Goal: Task Accomplishment & Management: Use online tool/utility

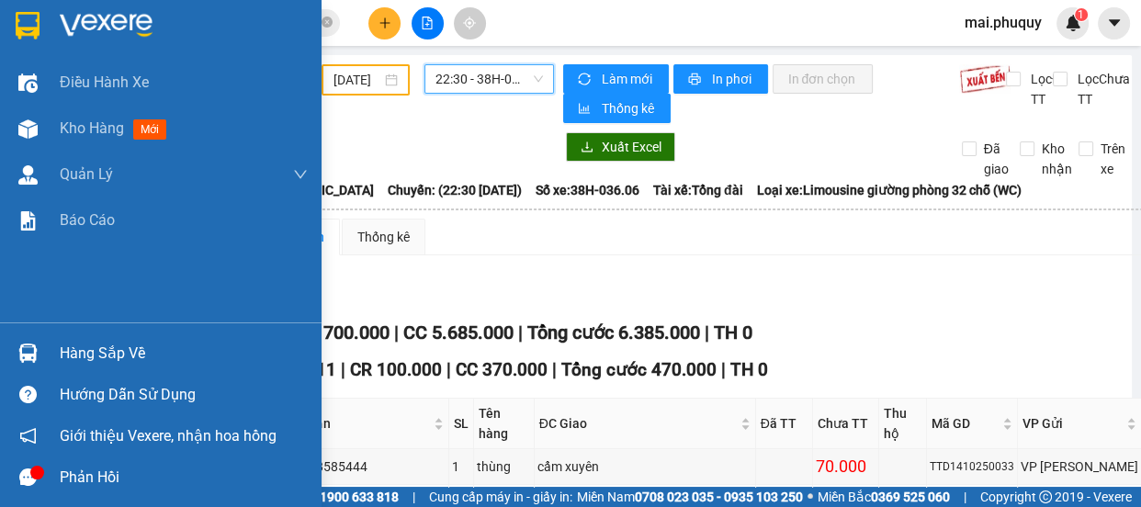
click at [25, 22] on img at bounding box center [28, 26] width 24 height 28
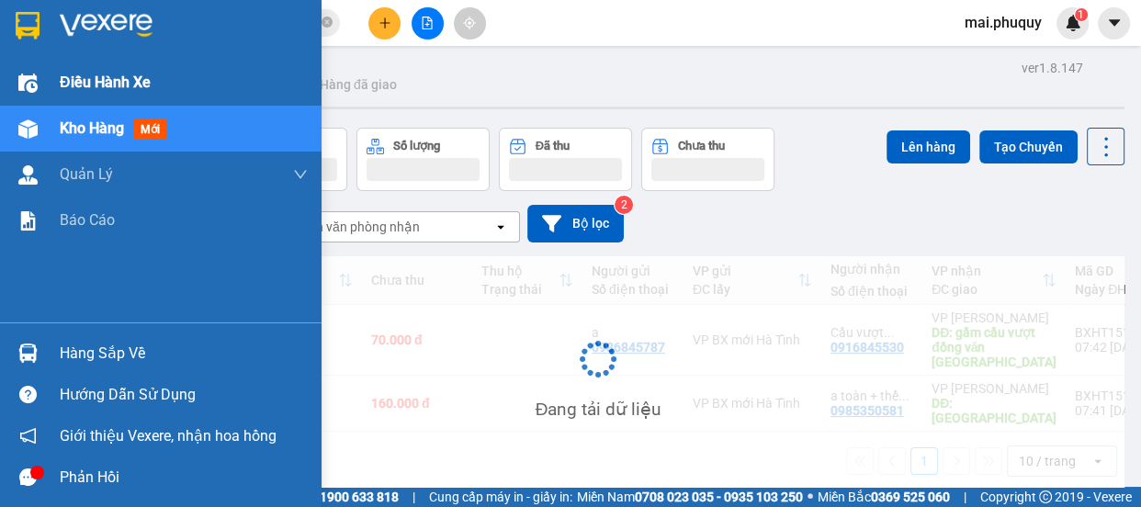
scroll to position [84, 0]
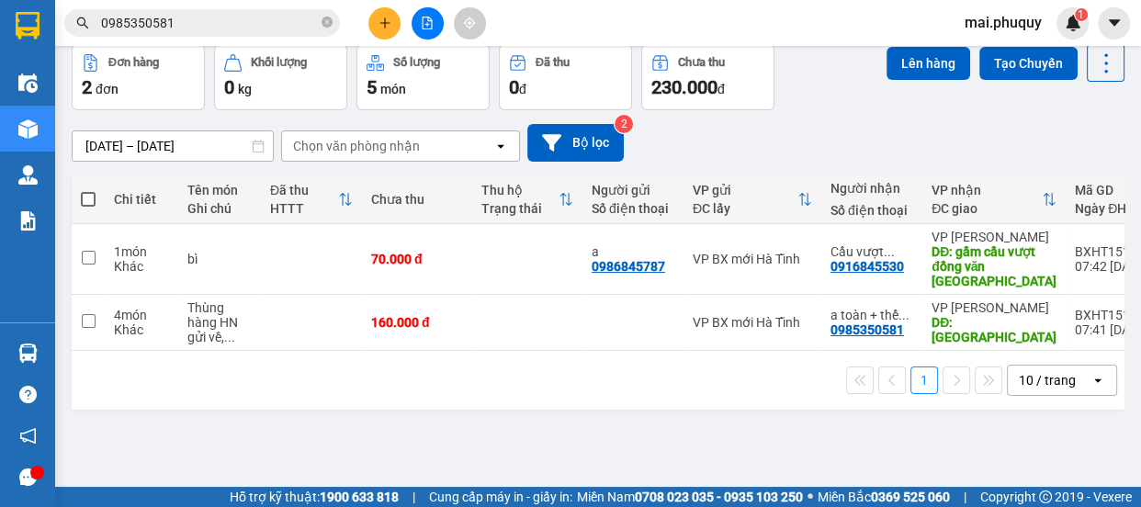
drag, startPoint x: 83, startPoint y: 198, endPoint x: 146, endPoint y: 185, distance: 64.8
click at [83, 197] on span at bounding box center [88, 199] width 15 height 15
click at [88, 190] on input "checkbox" at bounding box center [88, 190] width 0 height 0
checkbox input "true"
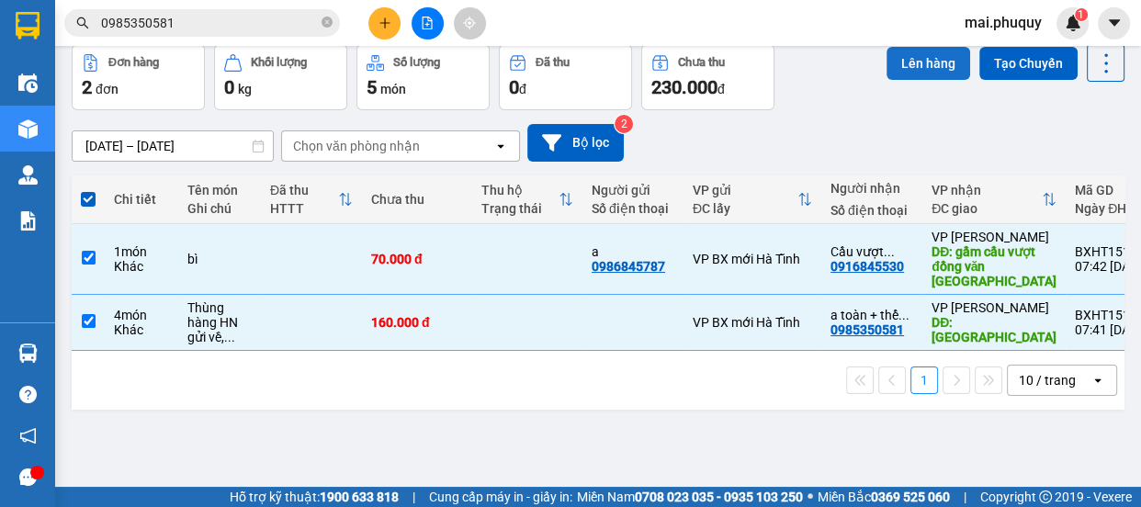
click at [917, 52] on button "Lên hàng" at bounding box center [928, 63] width 84 height 33
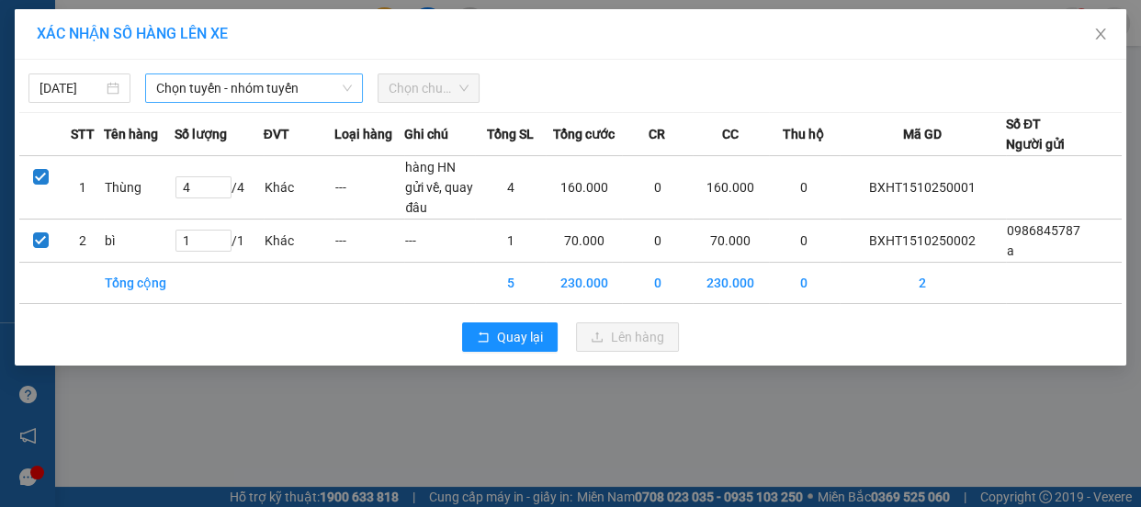
click at [276, 84] on span "Chọn tuyến - nhóm tuyến" at bounding box center [254, 88] width 196 height 28
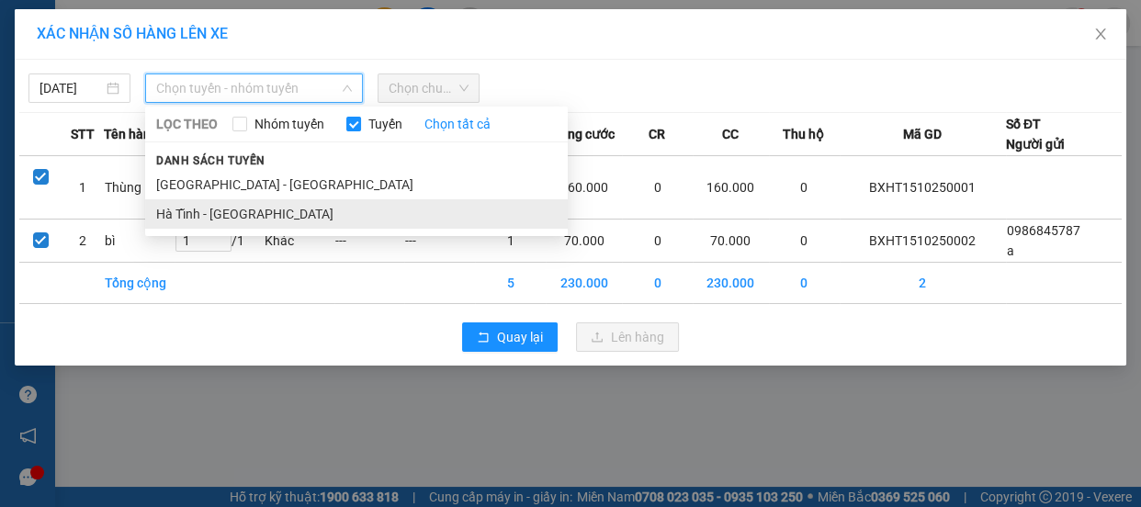
click at [197, 208] on li "Hà Tĩnh - [GEOGRAPHIC_DATA]" at bounding box center [356, 213] width 422 height 29
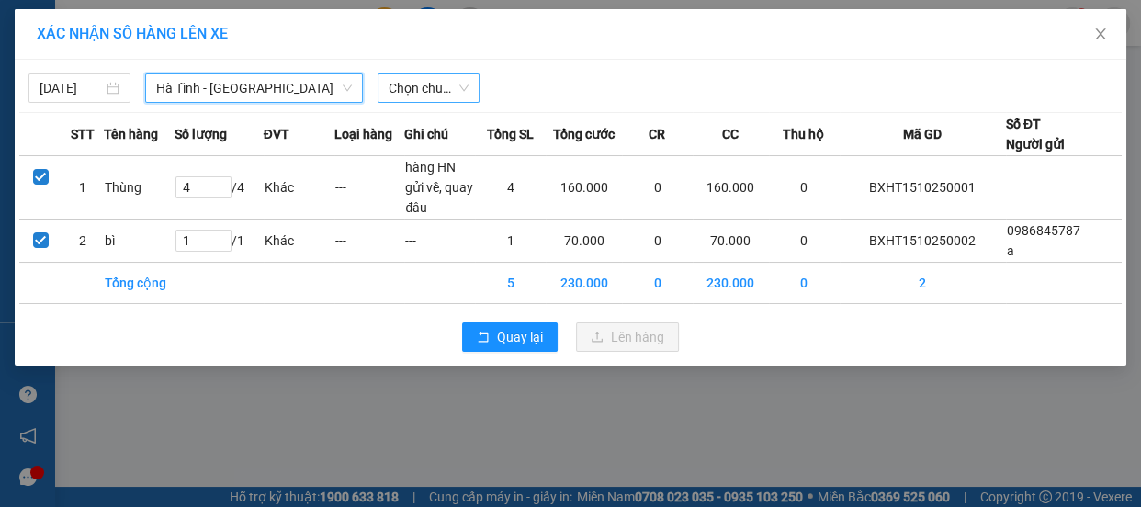
click at [427, 87] on span "Chọn chuyến" at bounding box center [428, 88] width 80 height 28
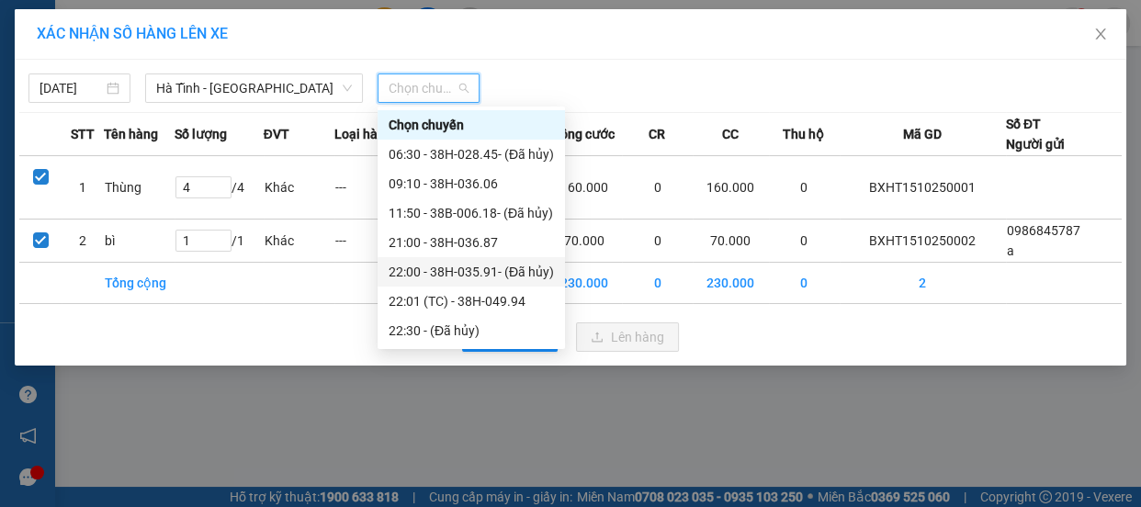
scroll to position [58, 0]
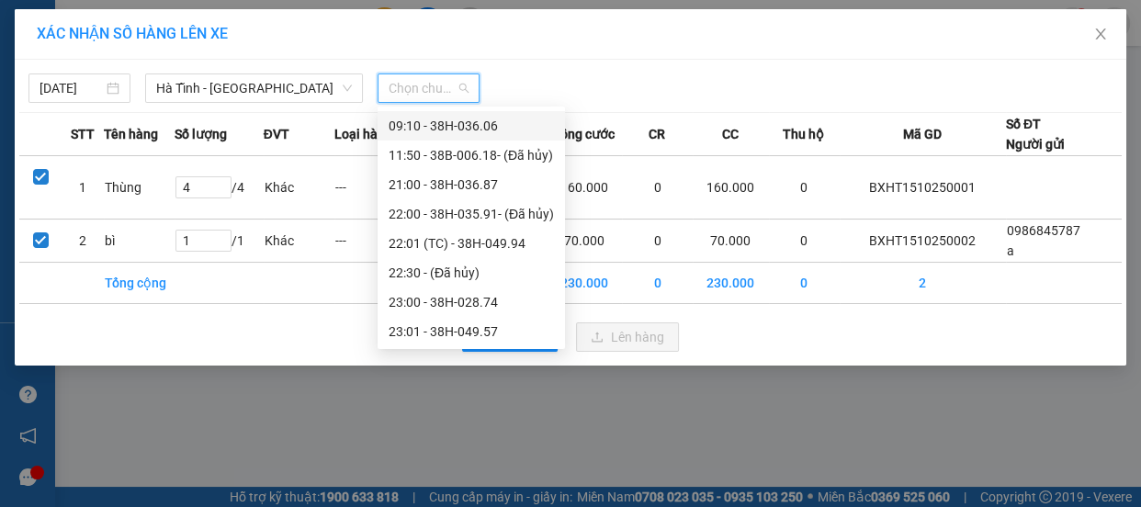
click at [474, 122] on div "09:10 - 38H-036.06" at bounding box center [470, 126] width 165 height 20
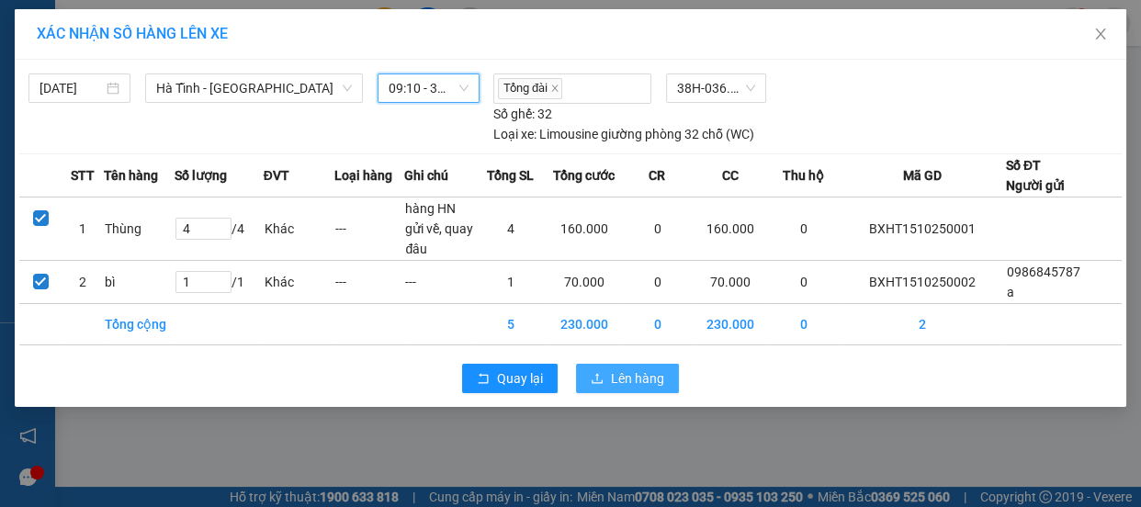
click at [631, 377] on span "Lên hàng" at bounding box center [637, 378] width 53 height 20
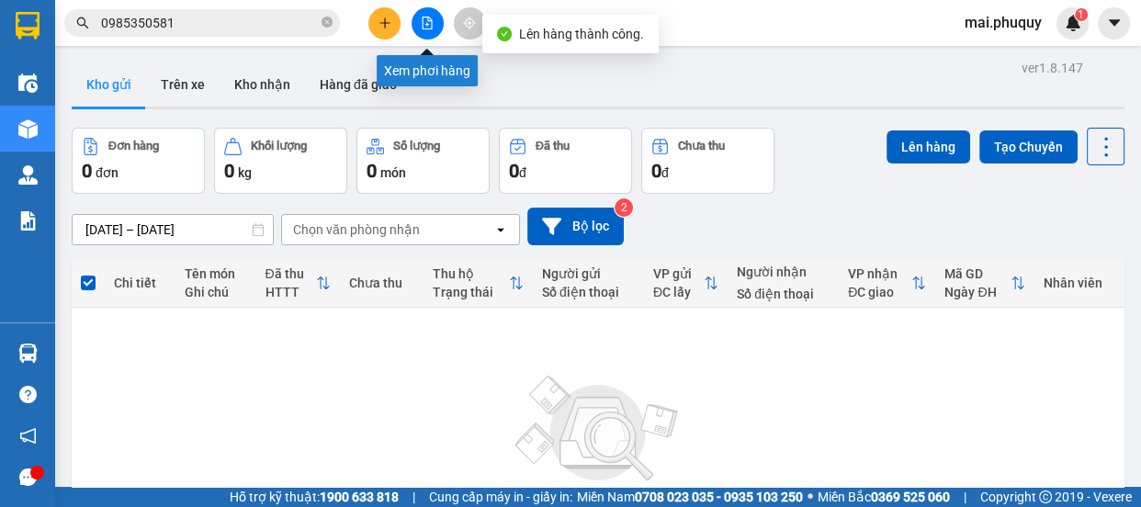
click at [431, 23] on icon "file-add" at bounding box center [427, 23] width 13 height 13
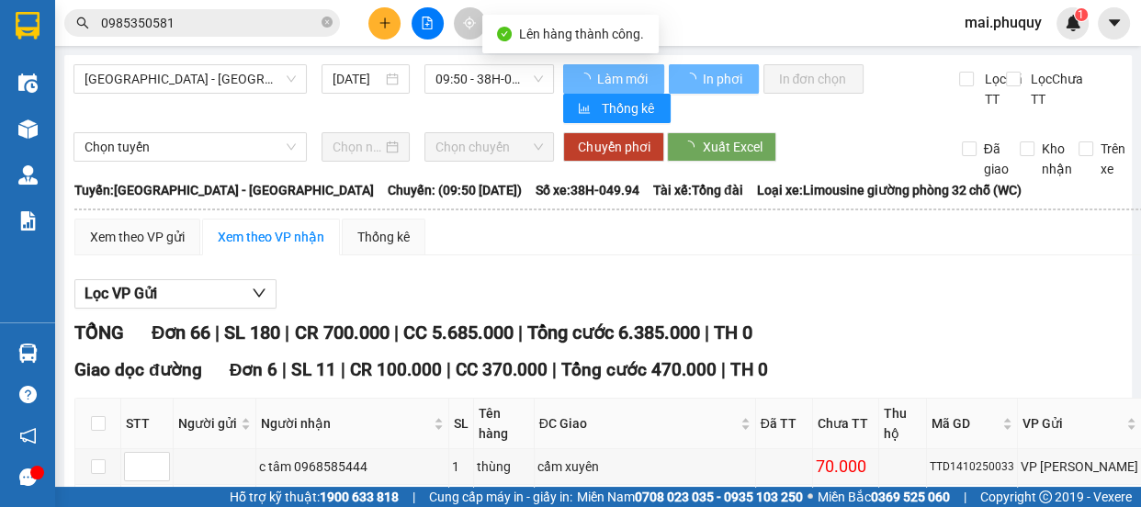
type input "[DATE]"
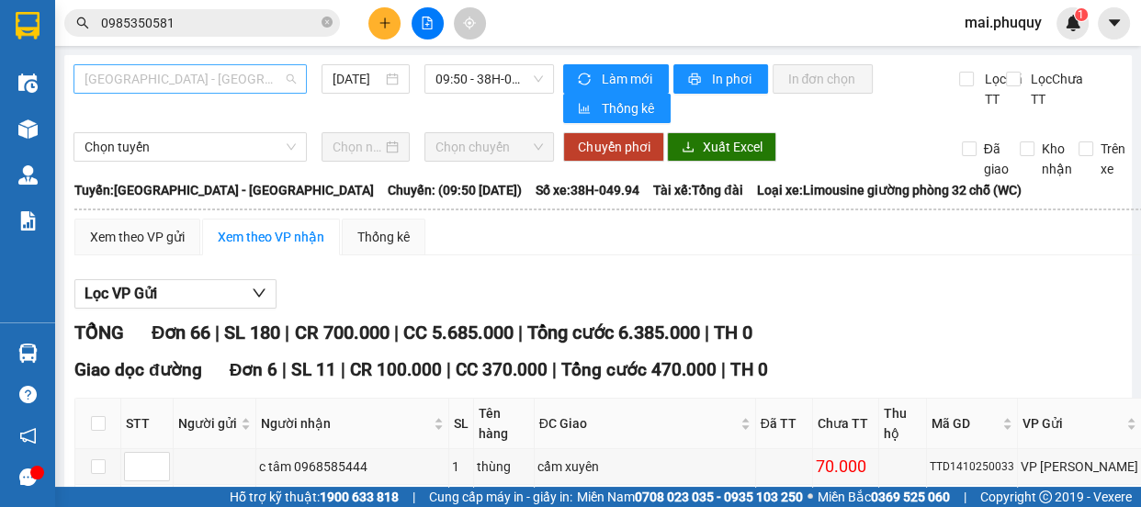
click at [150, 78] on span "[GEOGRAPHIC_DATA] - [GEOGRAPHIC_DATA]" at bounding box center [189, 79] width 211 height 28
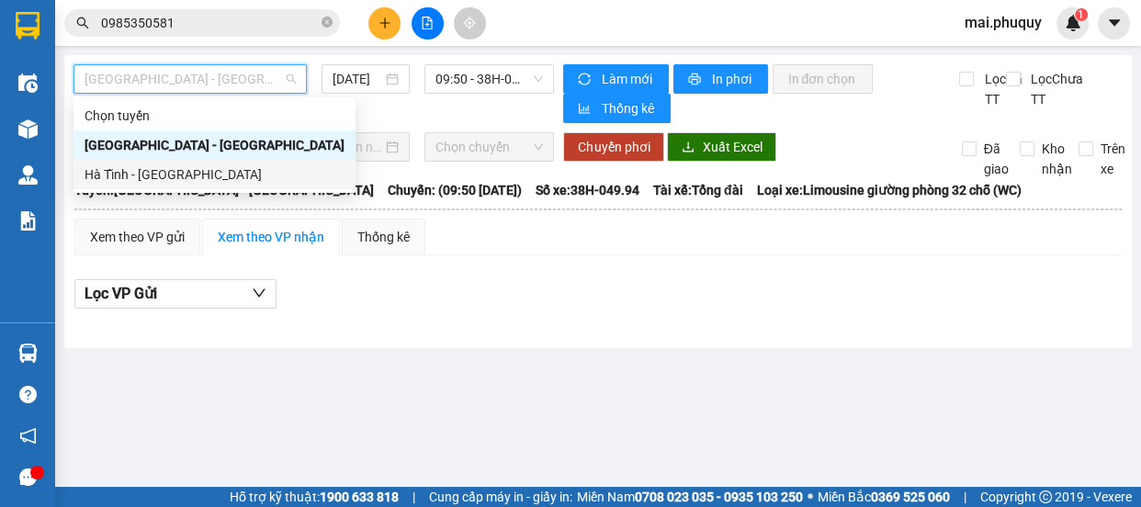
click at [110, 174] on div "Hà Tĩnh - [GEOGRAPHIC_DATA]" at bounding box center [214, 174] width 260 height 20
type input "[DATE]"
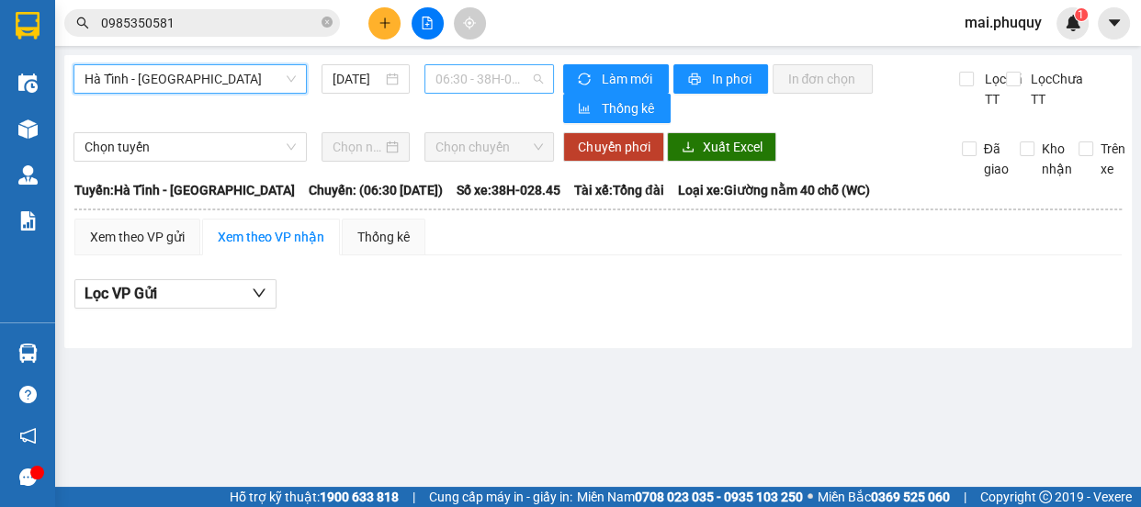
click at [525, 83] on span "06:30 - 38H-028.45 - (Đã hủy)" at bounding box center [488, 79] width 107 height 28
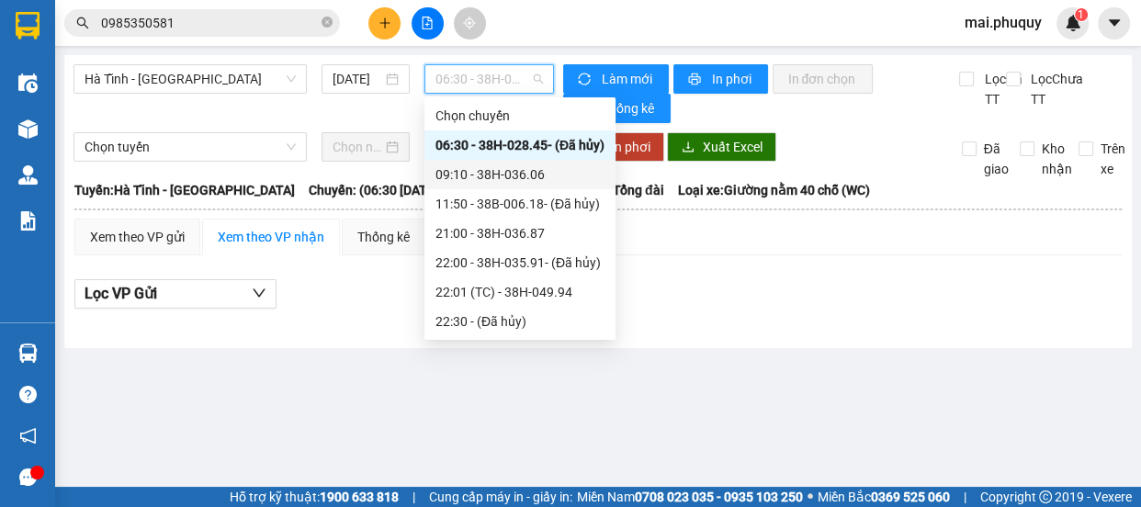
click at [521, 179] on div "09:10 - 38H-036.06" at bounding box center [519, 174] width 169 height 20
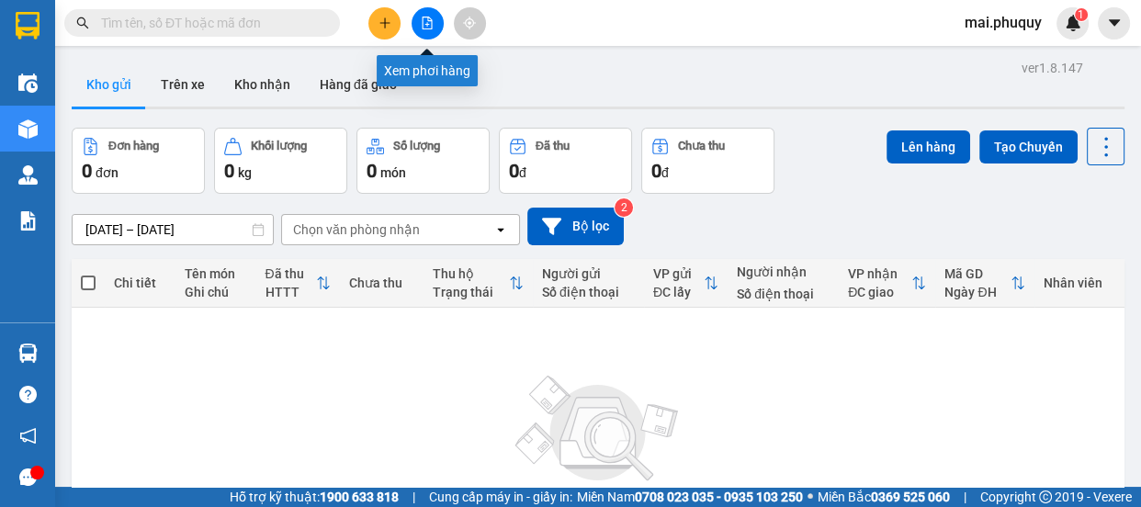
click at [425, 18] on icon "file-add" at bounding box center [427, 23] width 13 height 13
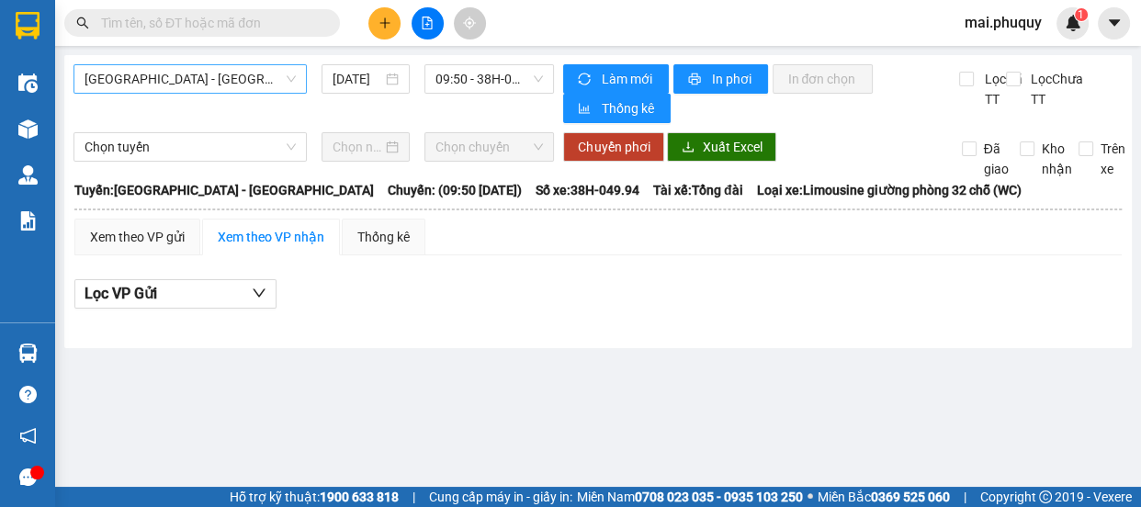
click at [194, 93] on div "[GEOGRAPHIC_DATA] - [GEOGRAPHIC_DATA]" at bounding box center [189, 78] width 233 height 29
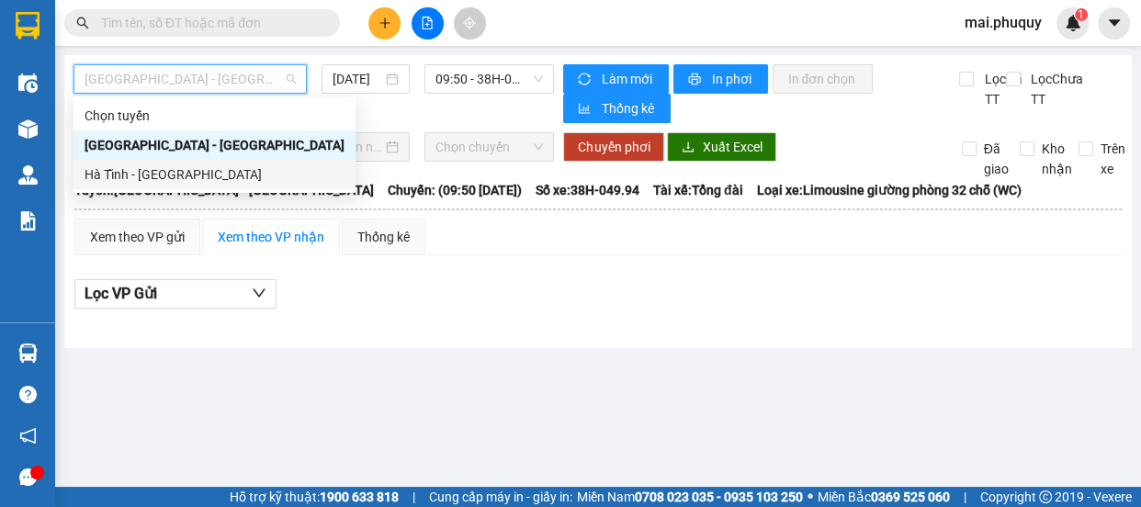
click at [132, 171] on div "Hà Tĩnh - [GEOGRAPHIC_DATA]" at bounding box center [214, 174] width 260 height 20
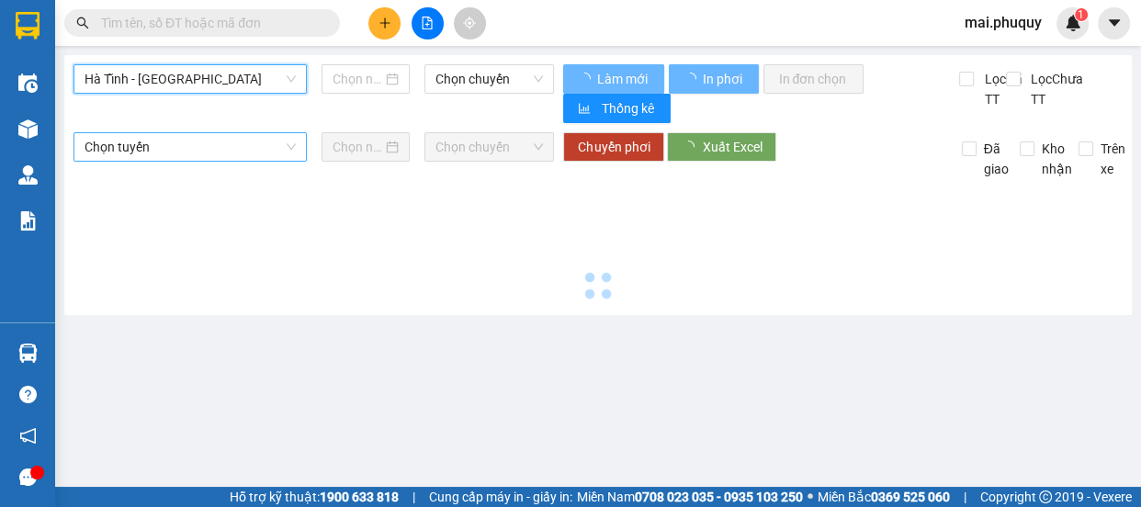
type input "[DATE]"
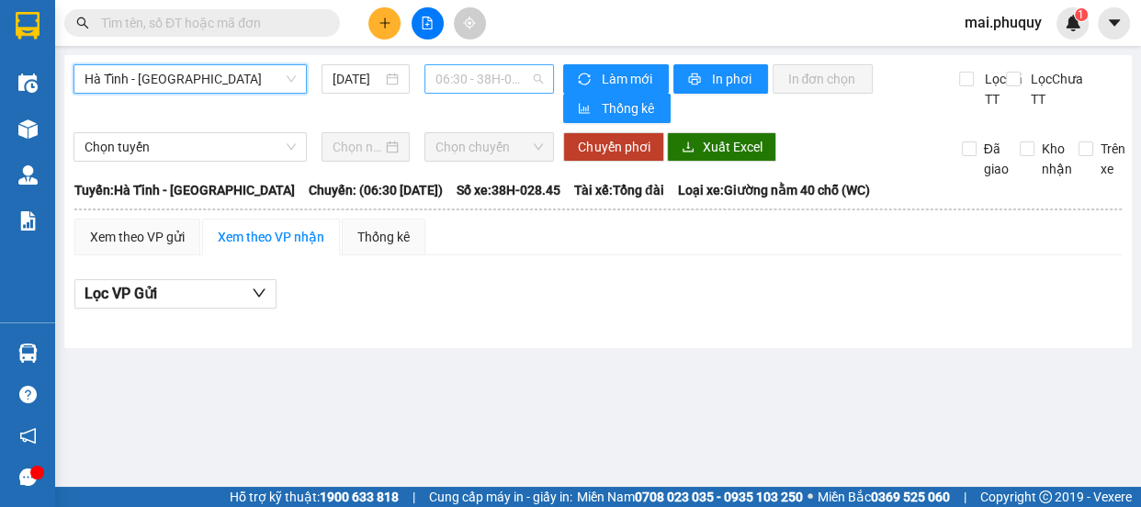
click at [478, 80] on span "06:30 - 38H-028.45 - (Đã hủy)" at bounding box center [488, 79] width 107 height 28
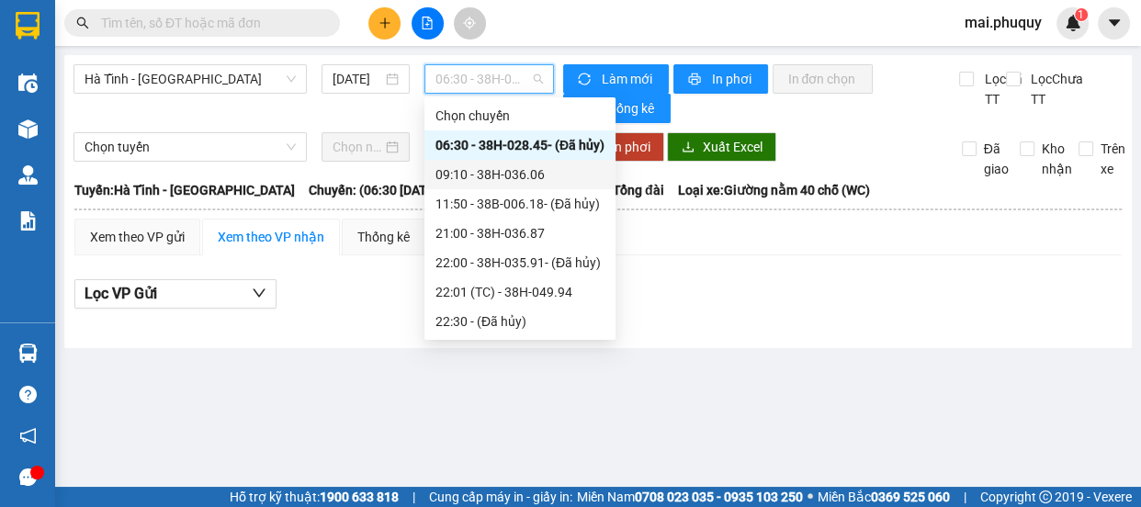
click at [472, 169] on div "09:10 - 38H-036.06" at bounding box center [519, 174] width 169 height 20
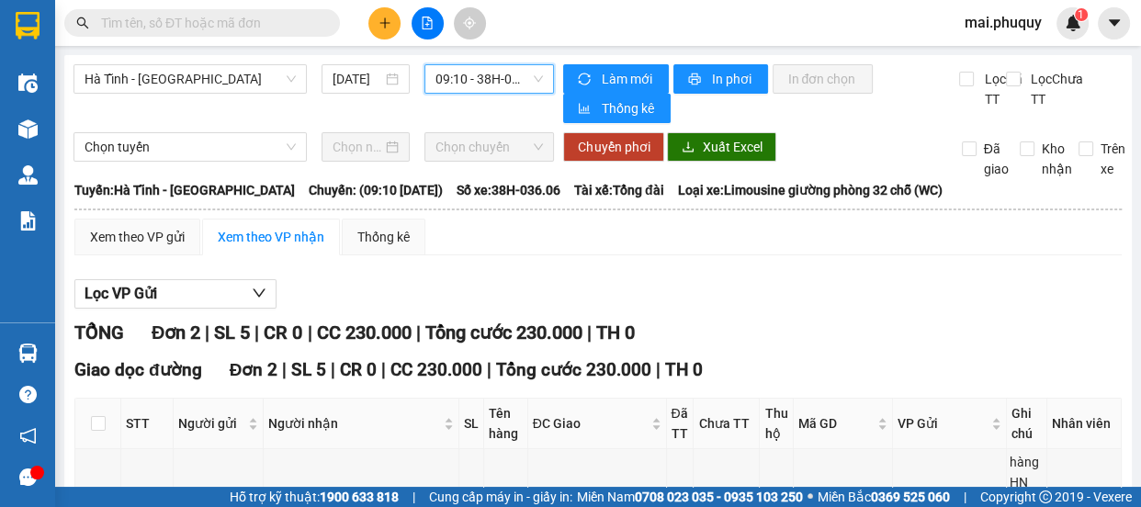
scroll to position [197, 0]
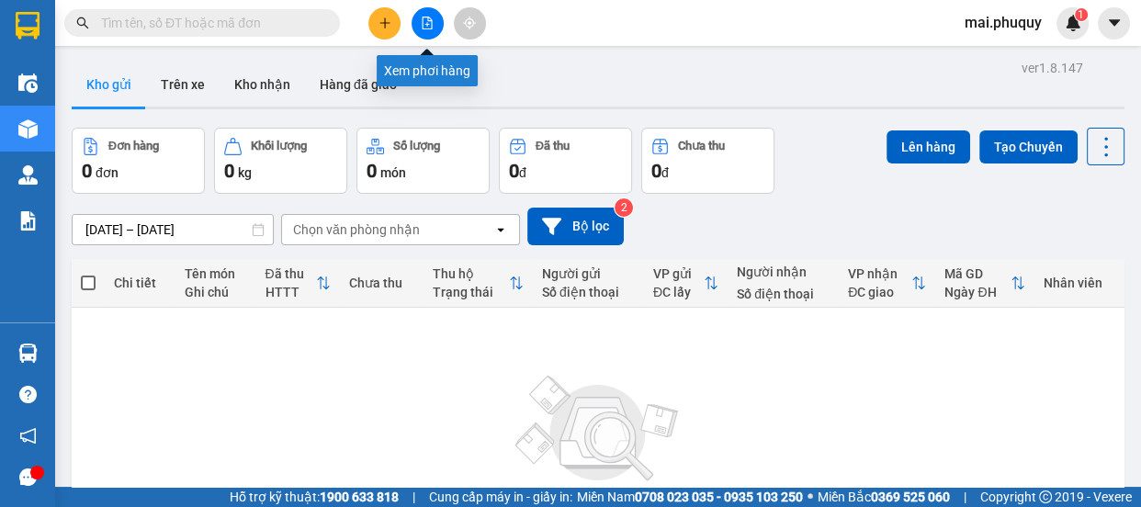
drag, startPoint x: 423, startPoint y: 20, endPoint x: 406, endPoint y: 22, distance: 17.5
click at [423, 19] on icon "file-add" at bounding box center [427, 23] width 13 height 13
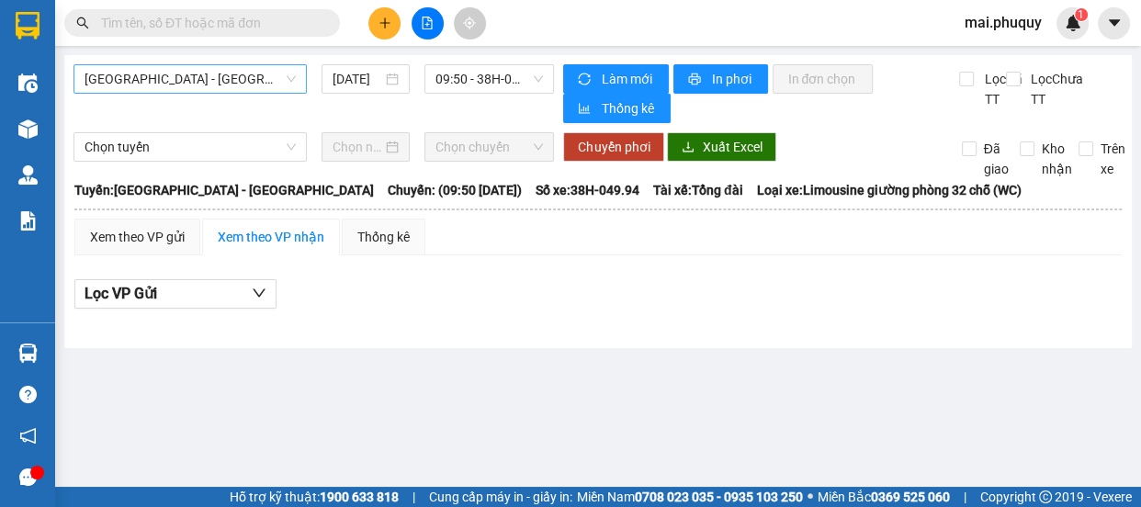
click at [151, 74] on span "[GEOGRAPHIC_DATA] - [GEOGRAPHIC_DATA]" at bounding box center [189, 79] width 211 height 28
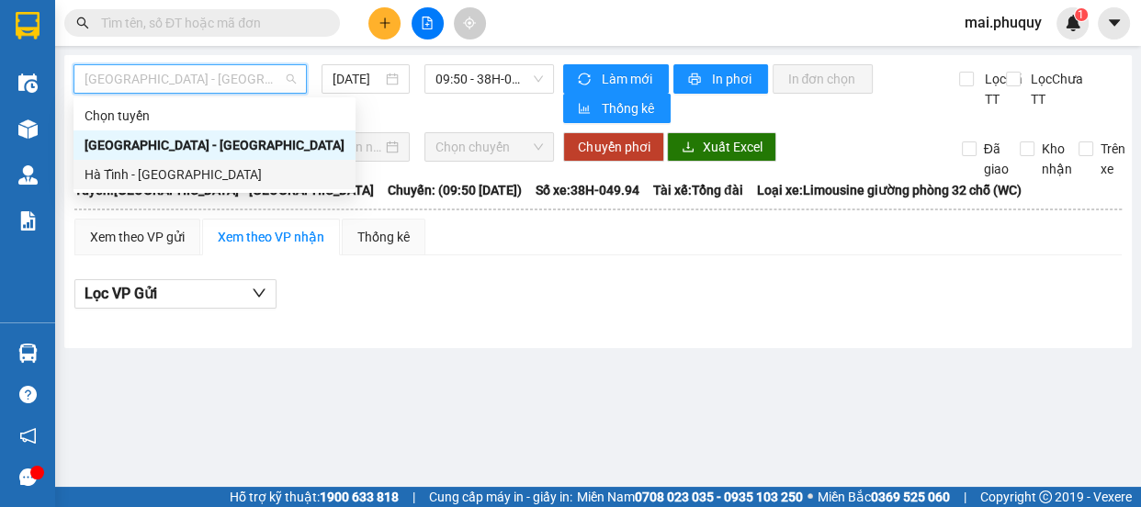
click at [106, 177] on div "Hà Tĩnh - [GEOGRAPHIC_DATA]" at bounding box center [214, 174] width 260 height 20
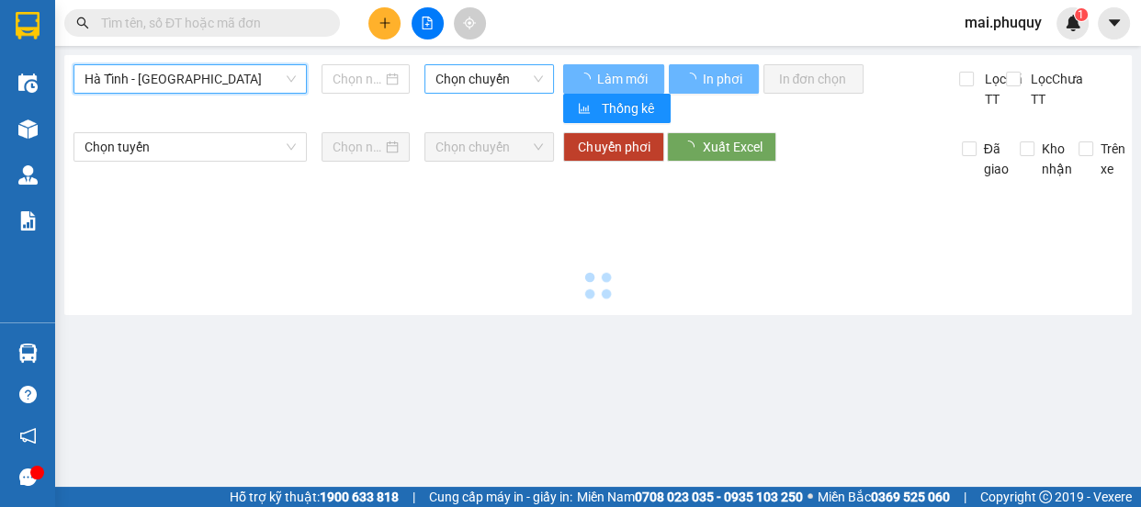
type input "[DATE]"
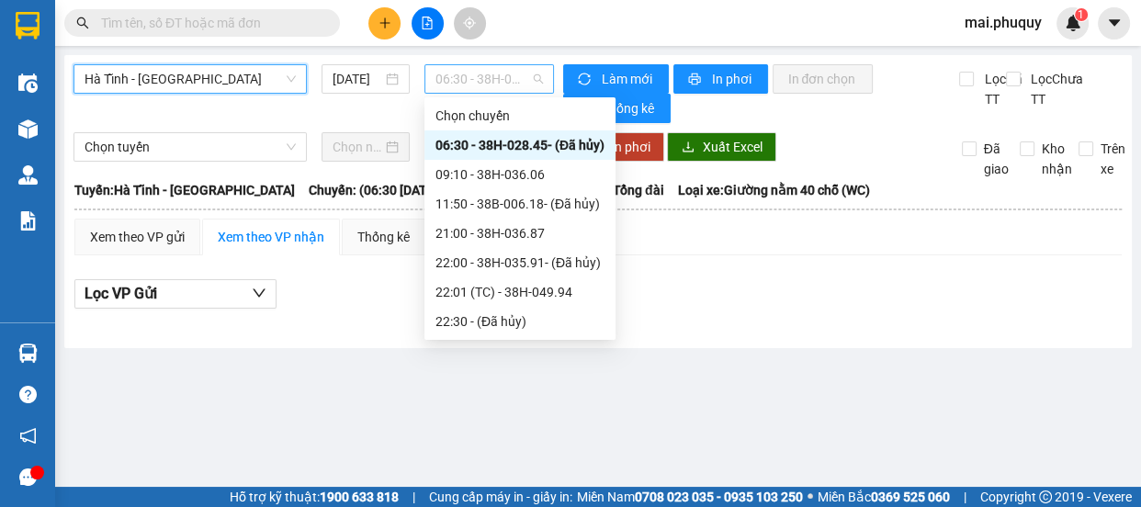
drag, startPoint x: 504, startPoint y: 74, endPoint x: 487, endPoint y: 89, distance: 22.8
click at [505, 74] on span "06:30 - 38H-028.45 - (Đã hủy)" at bounding box center [488, 79] width 107 height 28
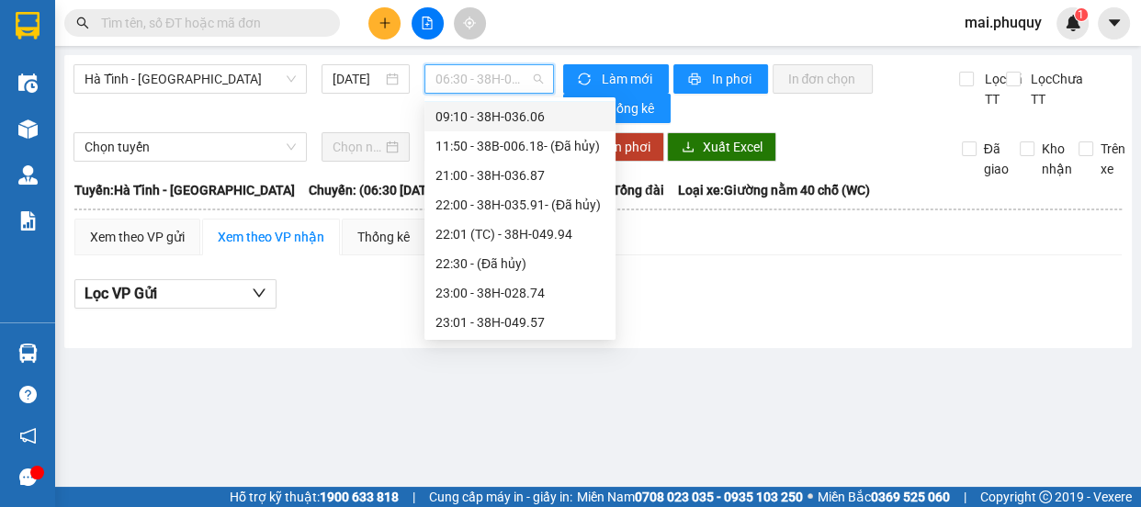
click at [504, 116] on div "09:10 - 38H-036.06" at bounding box center [519, 117] width 169 height 20
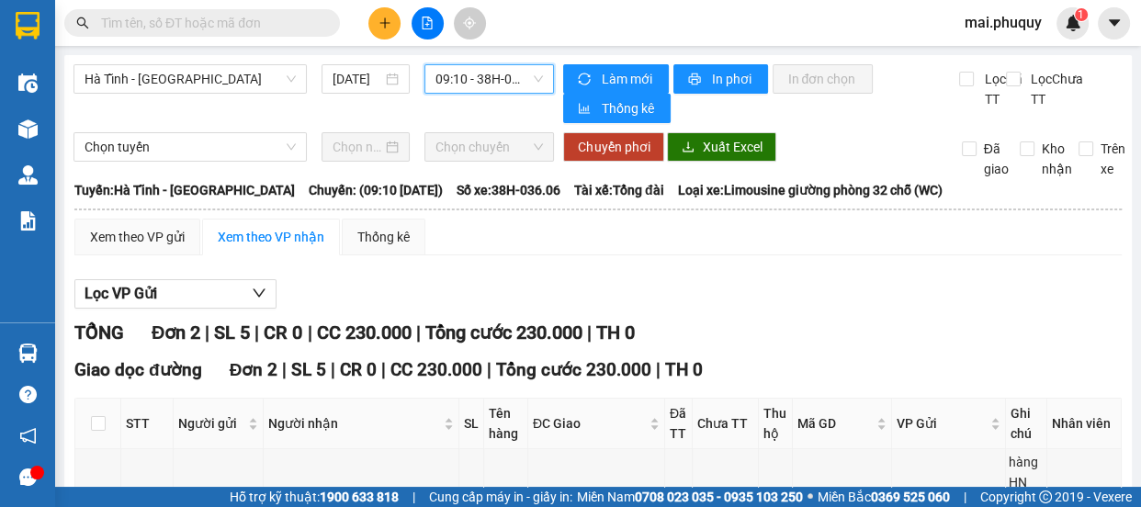
click at [476, 73] on span "09:10 - 38H-036.06" at bounding box center [488, 79] width 107 height 28
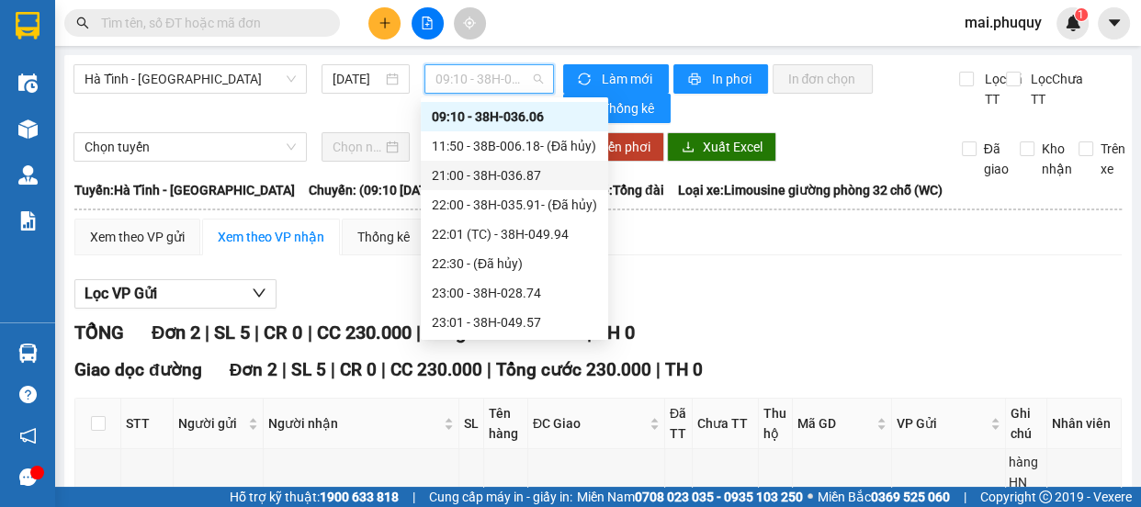
click at [519, 174] on div "21:00 - 38H-036.87" at bounding box center [514, 175] width 165 height 20
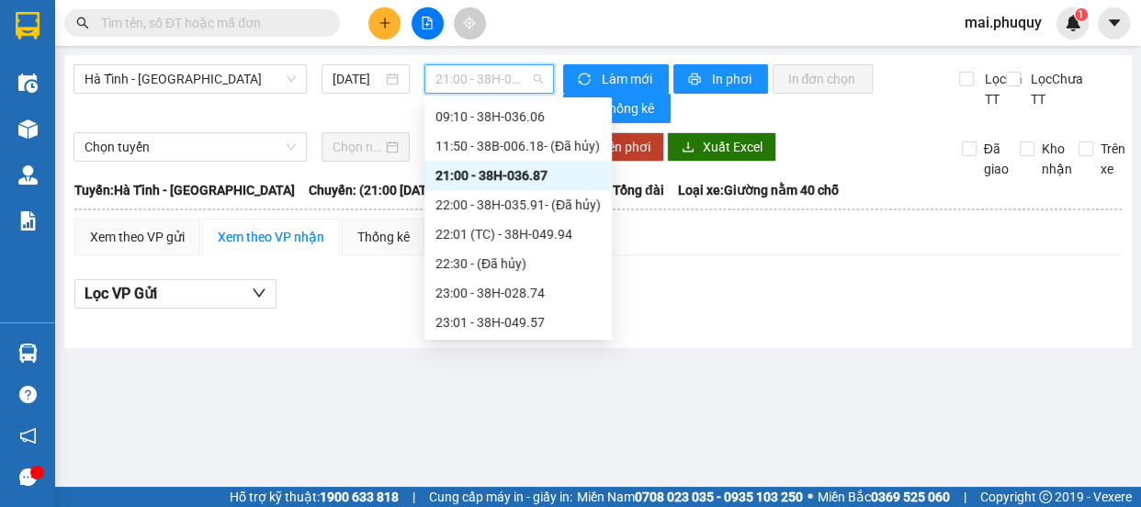
click at [510, 78] on span "21:00 - 38H-036.87" at bounding box center [488, 79] width 107 height 28
click at [541, 326] on div "23:01 - 38H-049.57" at bounding box center [517, 322] width 165 height 20
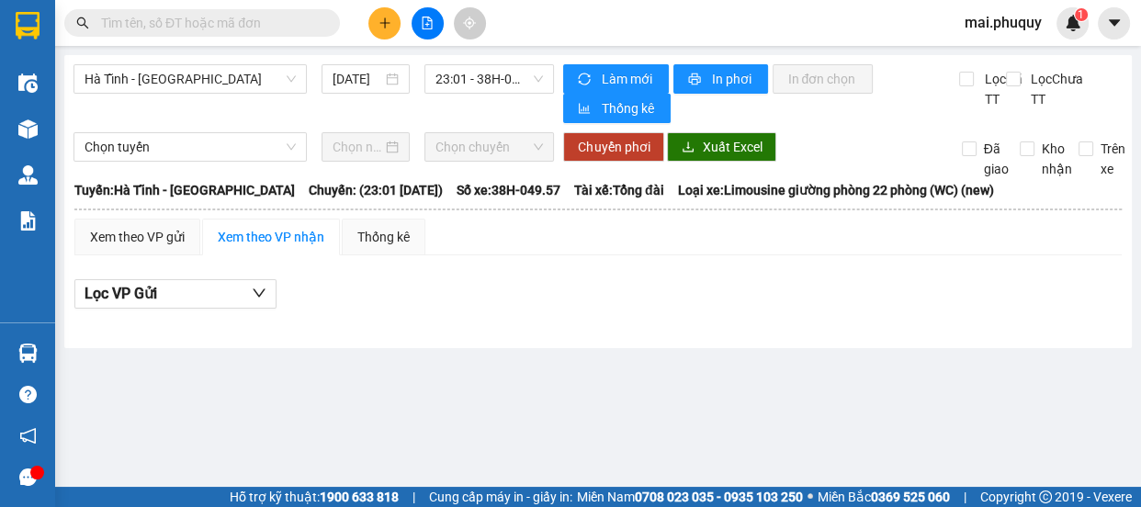
click at [285, 290] on div "Lọc VP Gửi" at bounding box center [597, 294] width 1047 height 30
click at [200, 83] on span "Hà Tĩnh - [GEOGRAPHIC_DATA]" at bounding box center [189, 79] width 211 height 28
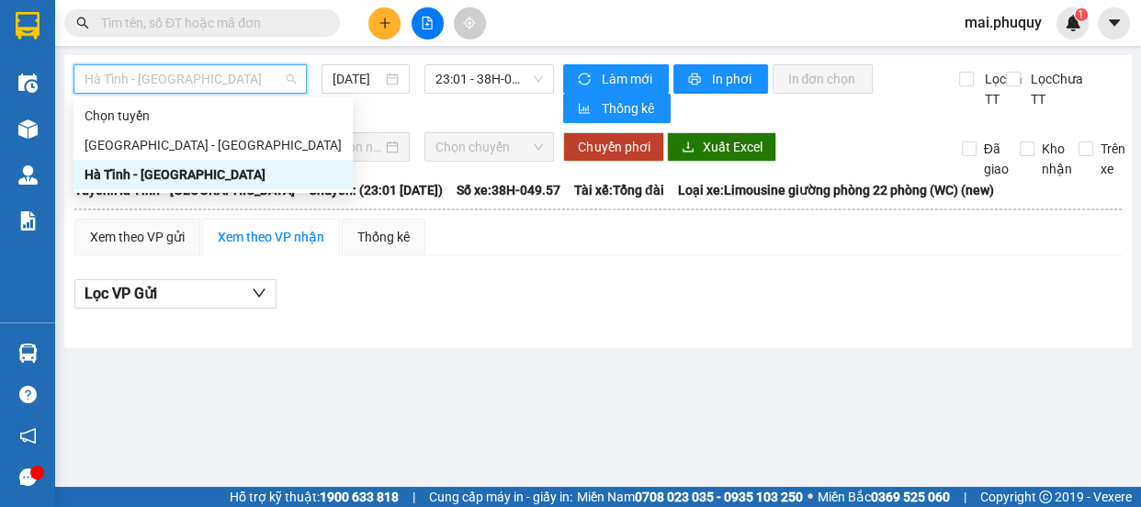
click at [153, 176] on div "Hà Tĩnh - [GEOGRAPHIC_DATA]" at bounding box center [212, 174] width 257 height 20
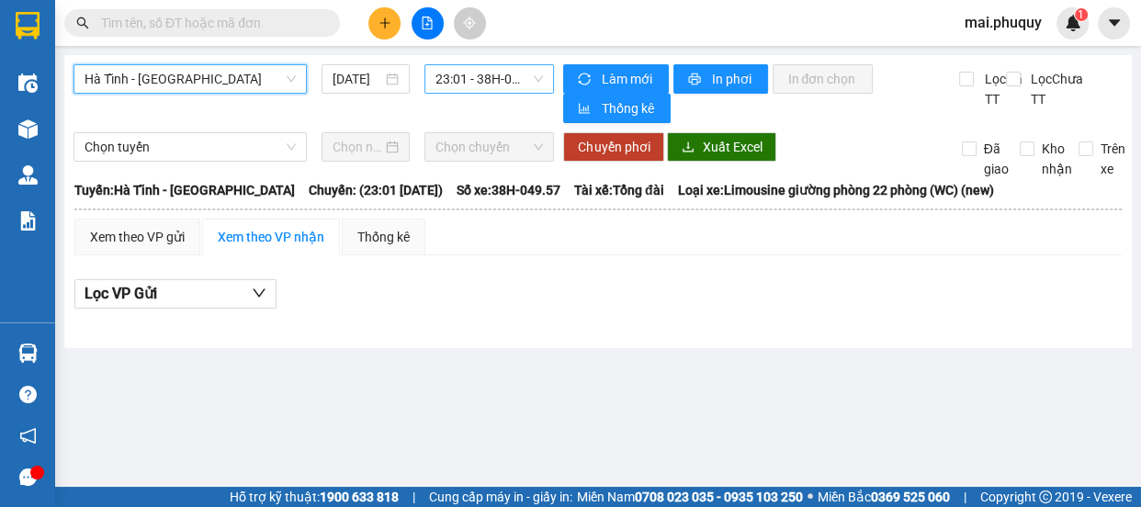
click at [468, 82] on span "23:01 - 38H-049.57" at bounding box center [488, 79] width 107 height 28
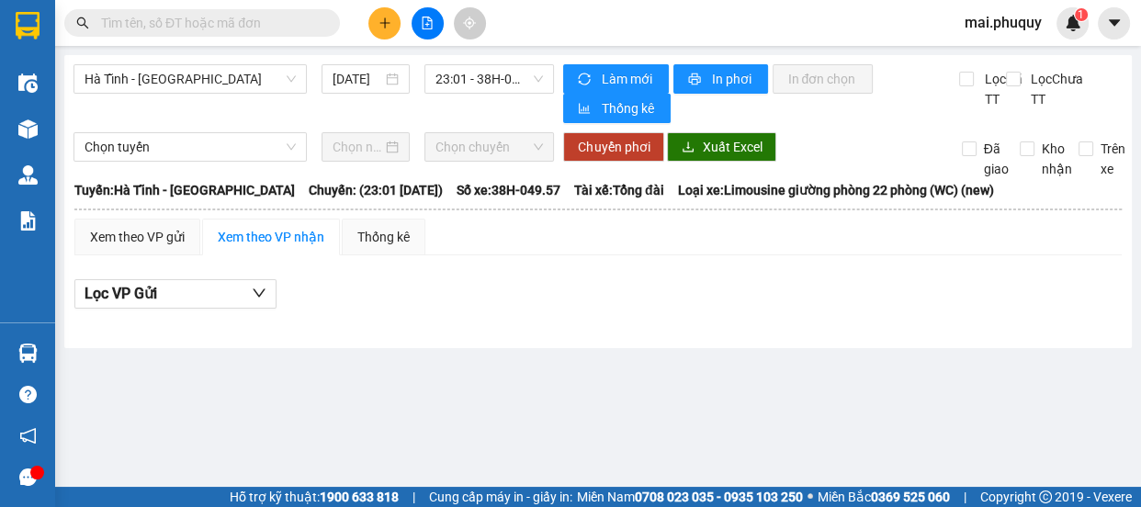
click at [493, 435] on main "Hà Tĩnh - Hà Nội 15/10/2025 23:01 - 38H-049.57 Làm mới In phơi In đơn chọn Thốn…" at bounding box center [570, 243] width 1141 height 487
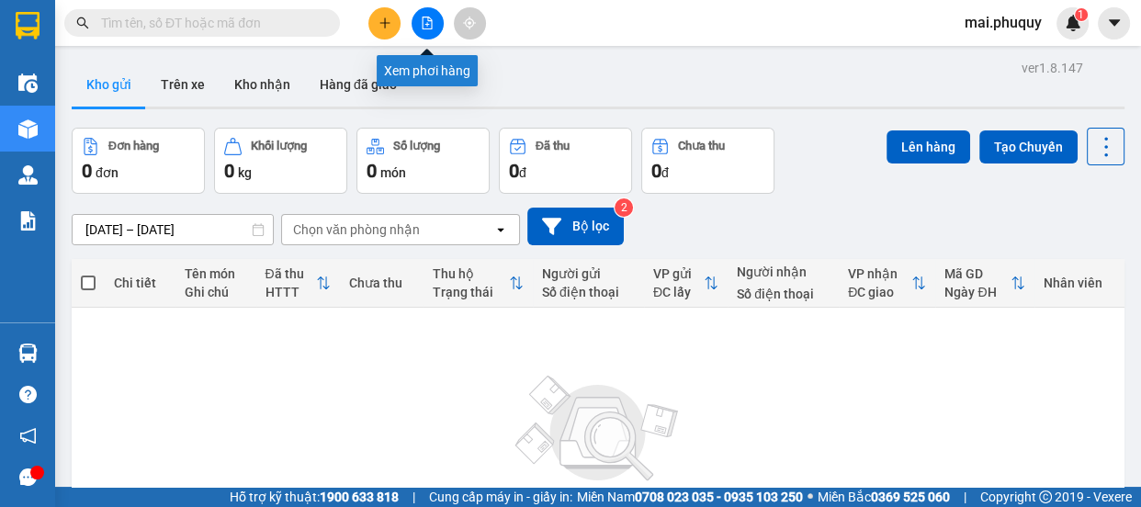
click at [422, 26] on icon "file-add" at bounding box center [427, 23] width 10 height 13
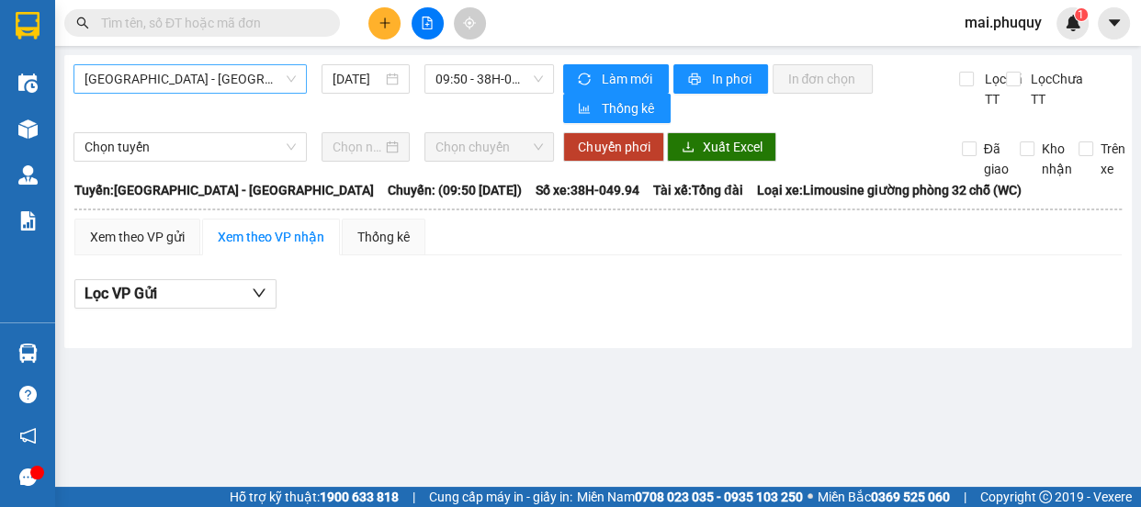
click at [150, 81] on span "[GEOGRAPHIC_DATA] - [GEOGRAPHIC_DATA]" at bounding box center [189, 79] width 211 height 28
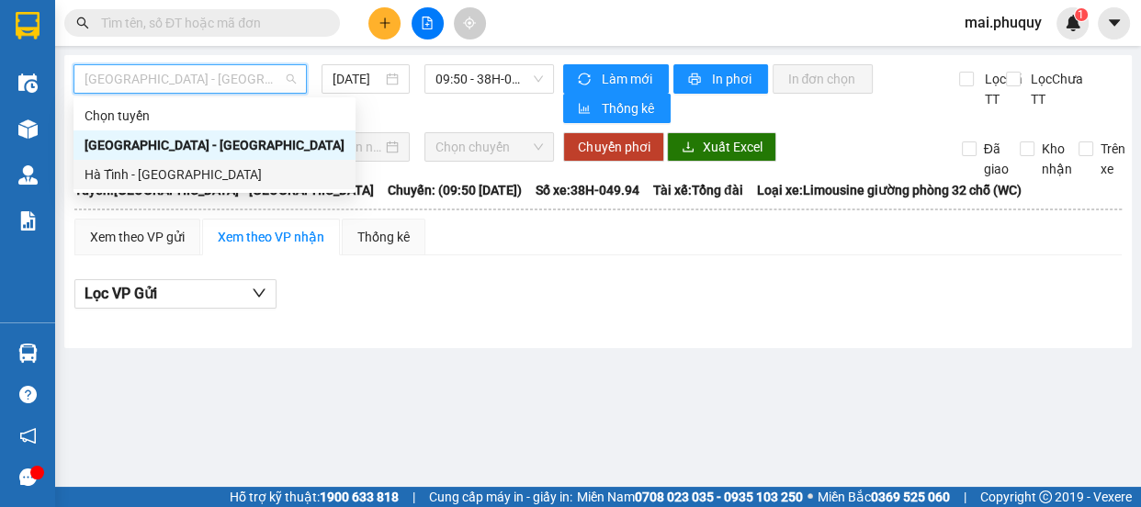
click at [115, 169] on div "Hà Tĩnh - [GEOGRAPHIC_DATA]" at bounding box center [214, 174] width 260 height 20
type input "[DATE]"
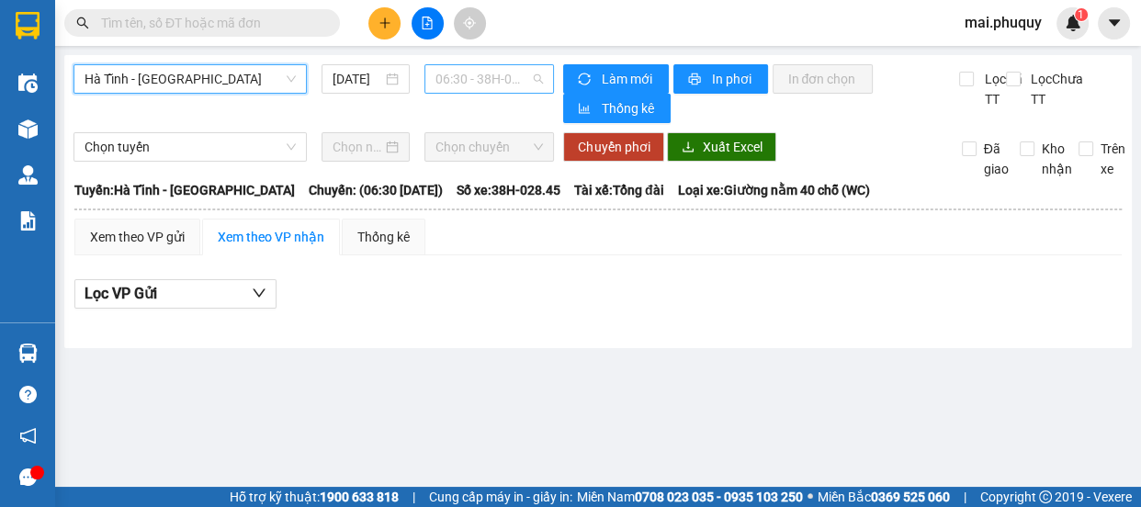
click at [486, 77] on span "06:30 - 38H-028.45 - (Đã hủy)" at bounding box center [488, 79] width 107 height 28
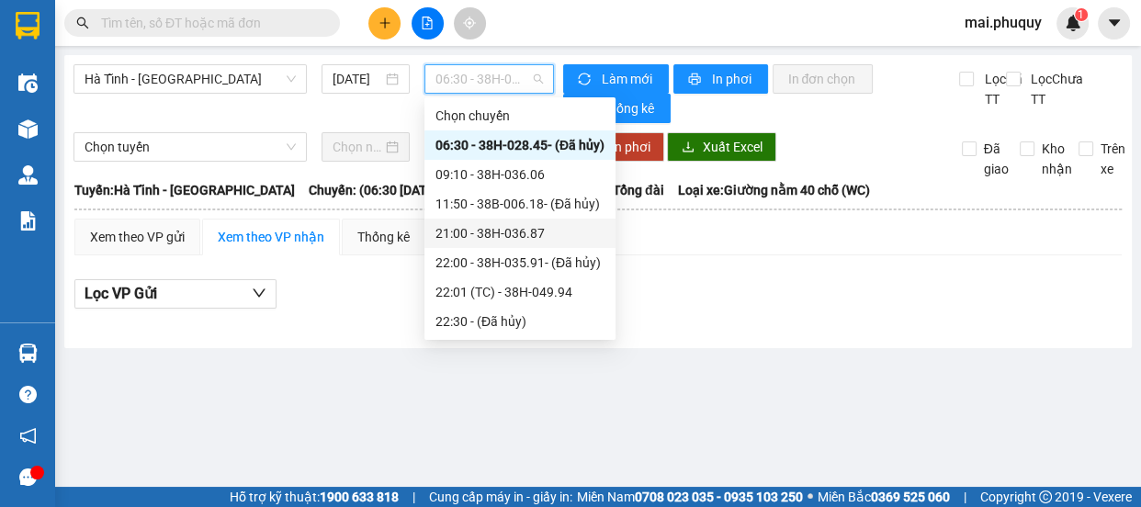
click at [550, 174] on div "09:10 - 38H-036.06" at bounding box center [519, 174] width 169 height 20
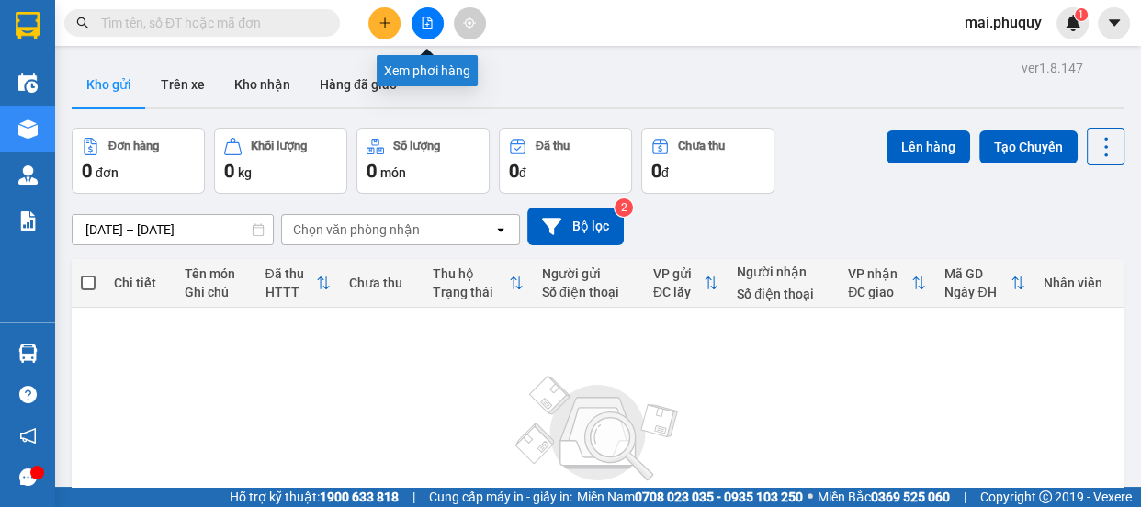
click at [432, 27] on icon "file-add" at bounding box center [427, 23] width 13 height 13
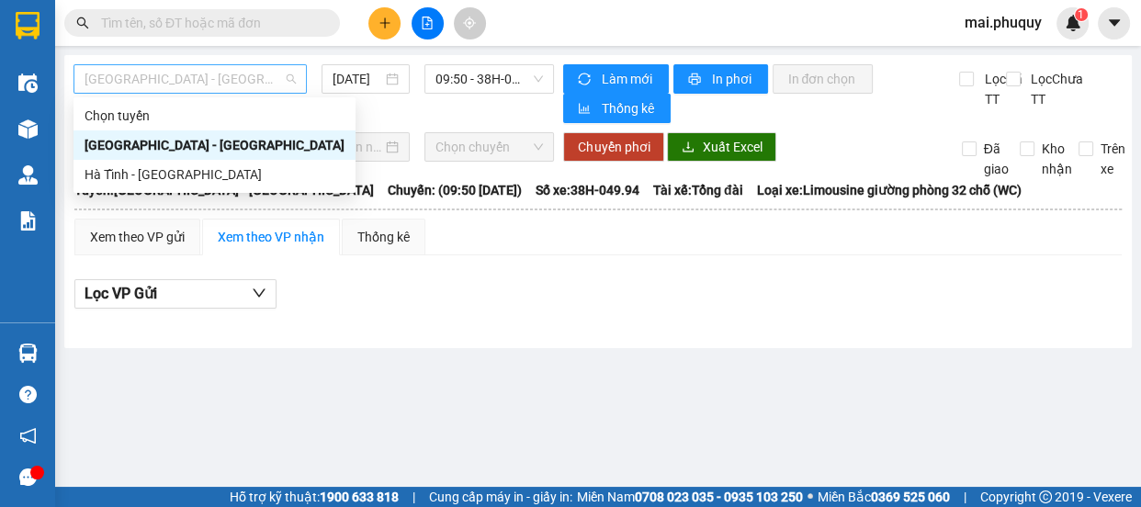
click at [184, 92] on span "[GEOGRAPHIC_DATA] - [GEOGRAPHIC_DATA]" at bounding box center [189, 79] width 211 height 28
click at [136, 171] on div "Hà Tĩnh - [GEOGRAPHIC_DATA]" at bounding box center [214, 174] width 260 height 20
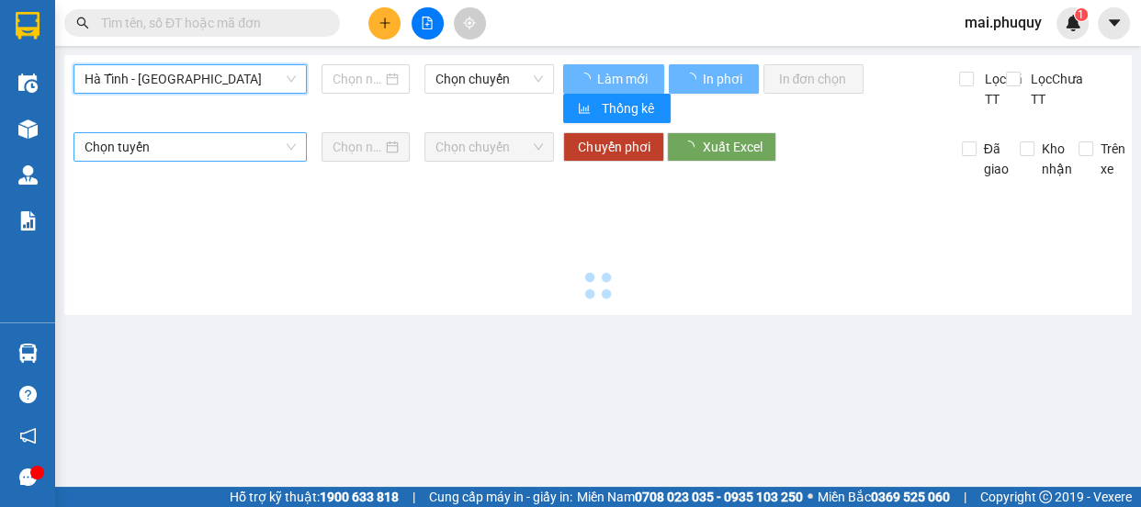
type input "[DATE]"
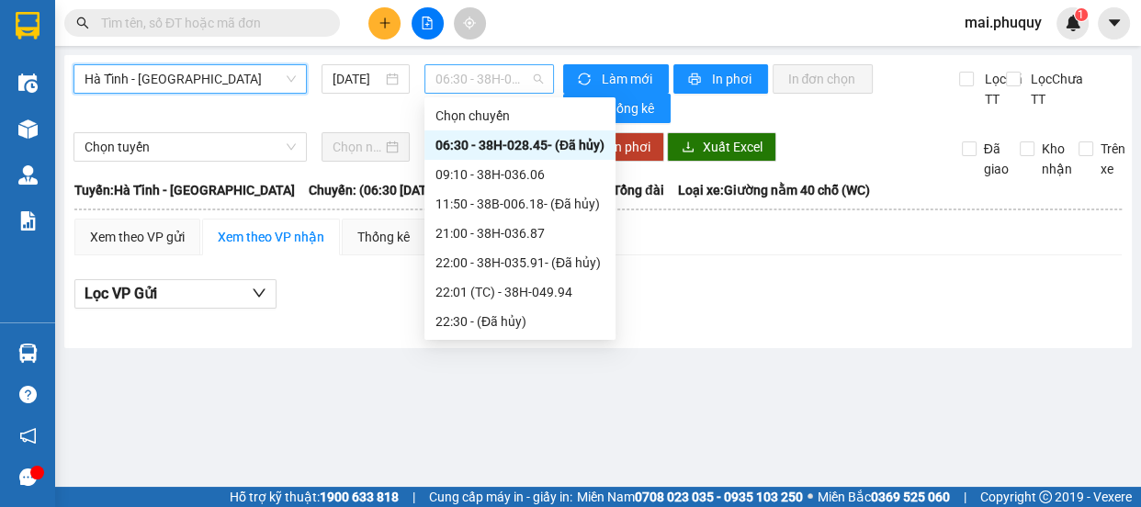
click at [468, 82] on span "06:30 - 38H-028.45 - (Đã hủy)" at bounding box center [488, 79] width 107 height 28
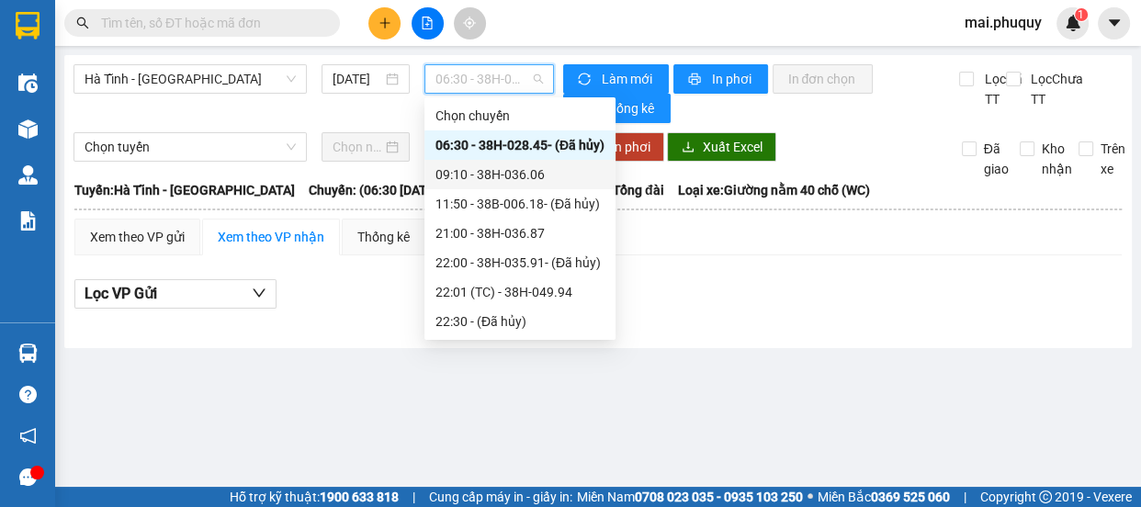
click at [474, 167] on div "09:10 - 38H-036.06" at bounding box center [519, 174] width 169 height 20
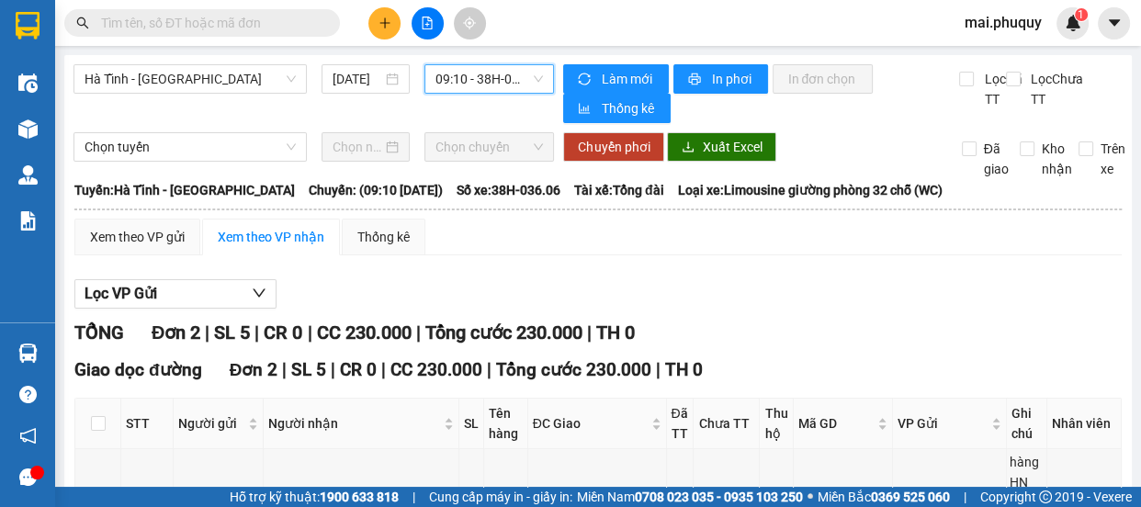
scroll to position [197, 0]
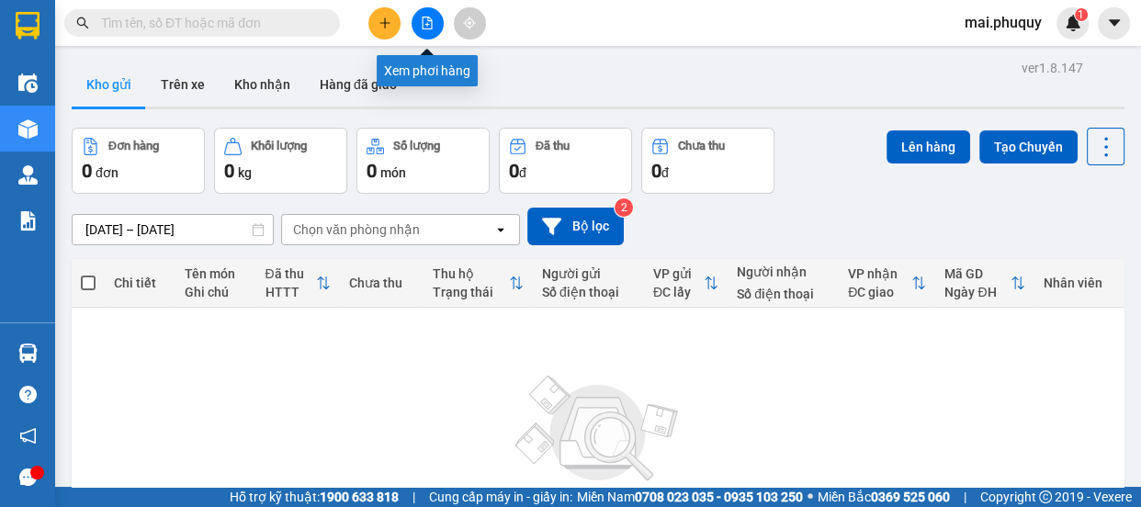
click at [426, 20] on icon "file-add" at bounding box center [427, 23] width 13 height 13
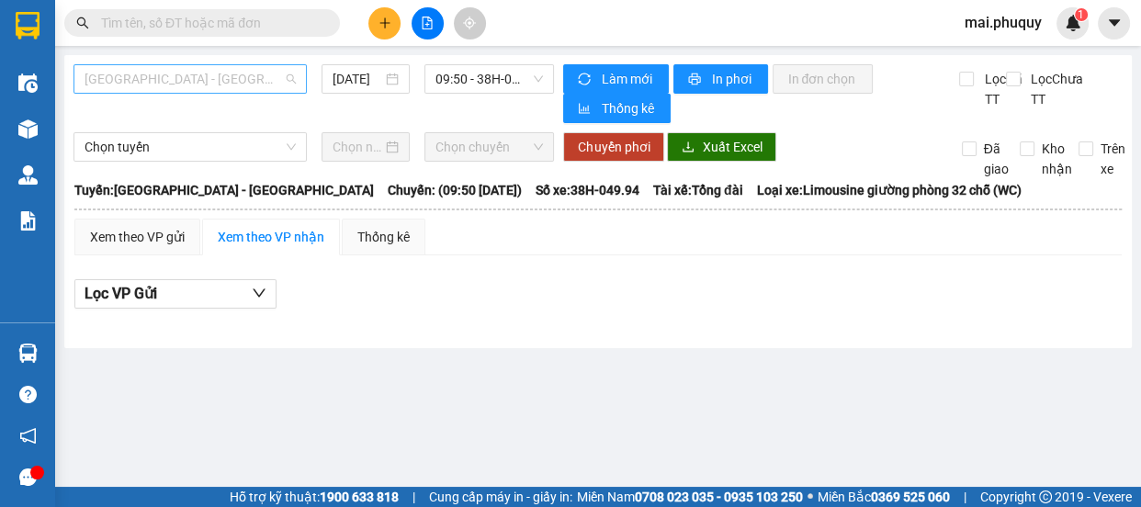
click at [182, 84] on span "[GEOGRAPHIC_DATA] - [GEOGRAPHIC_DATA]" at bounding box center [189, 79] width 211 height 28
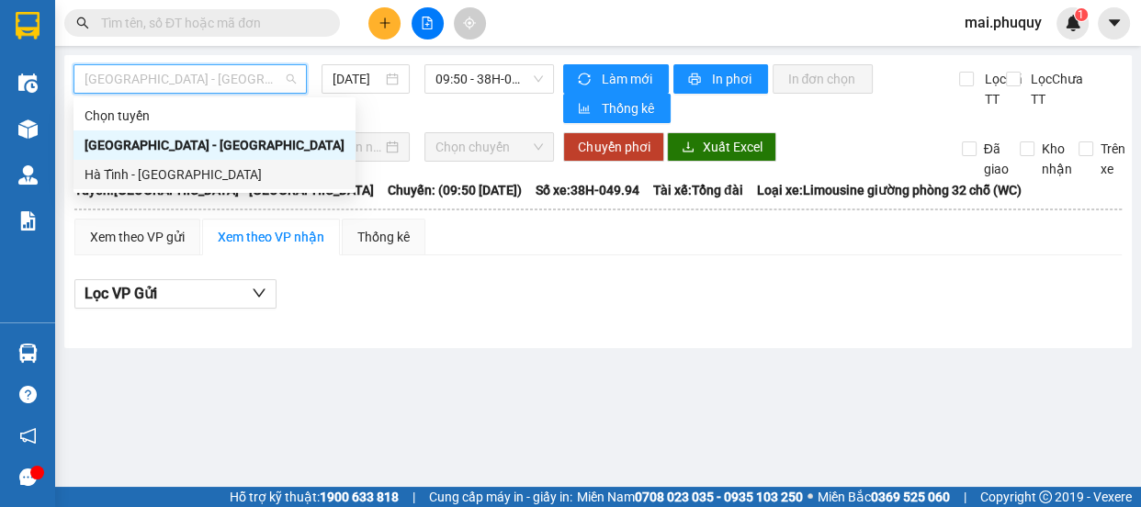
click at [148, 168] on div "Hà Tĩnh - [GEOGRAPHIC_DATA]" at bounding box center [214, 174] width 260 height 20
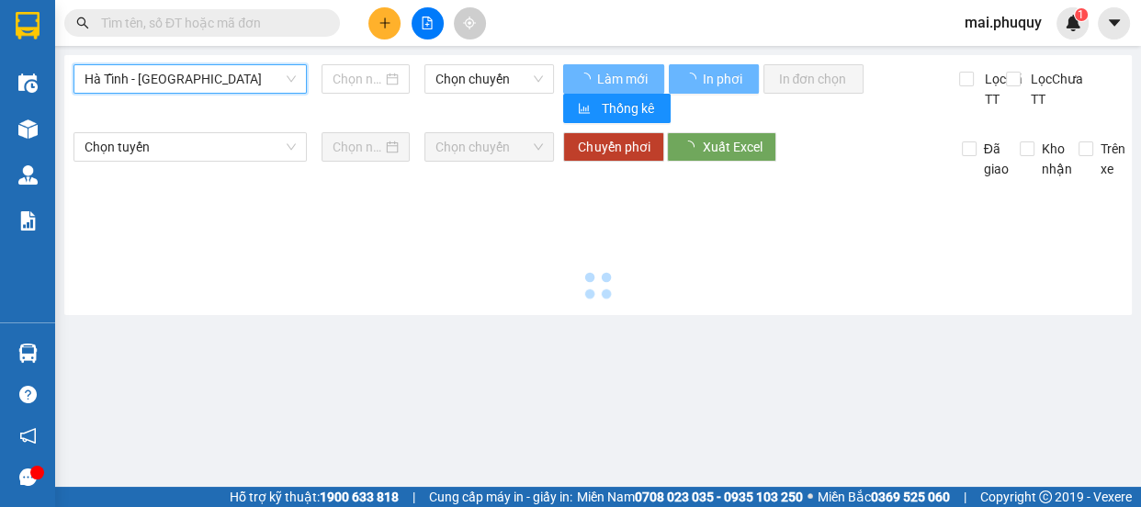
type input "[DATE]"
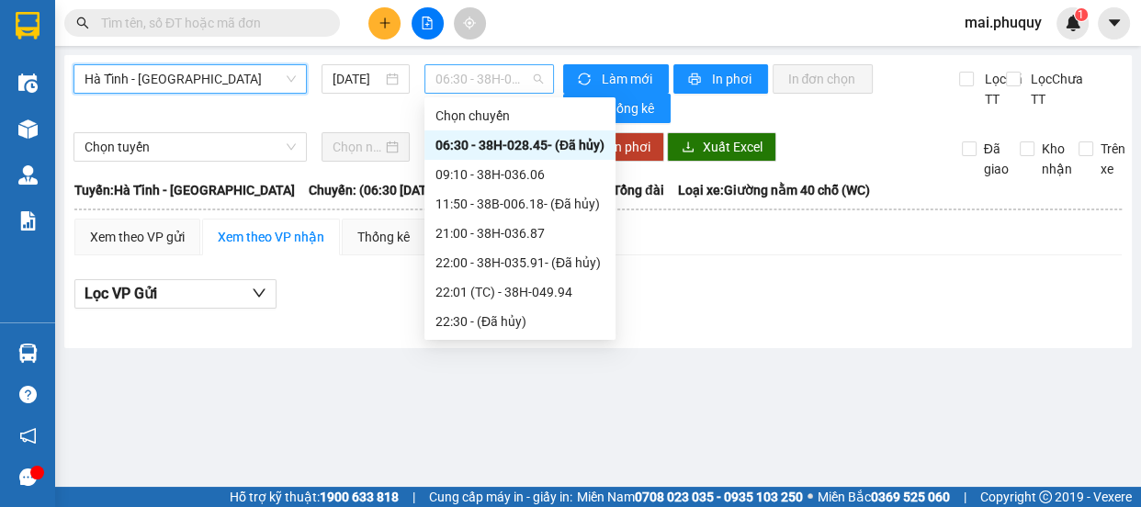
click at [458, 70] on span "06:30 - 38H-028.45 - (Đã hủy)" at bounding box center [488, 79] width 107 height 28
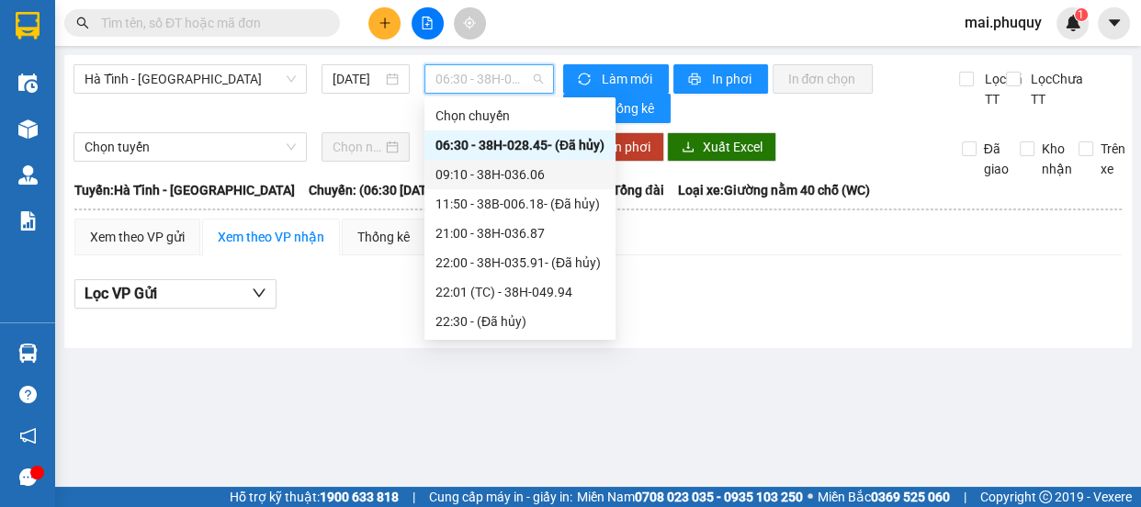
click at [478, 165] on div "09:10 - 38H-036.06" at bounding box center [519, 174] width 169 height 20
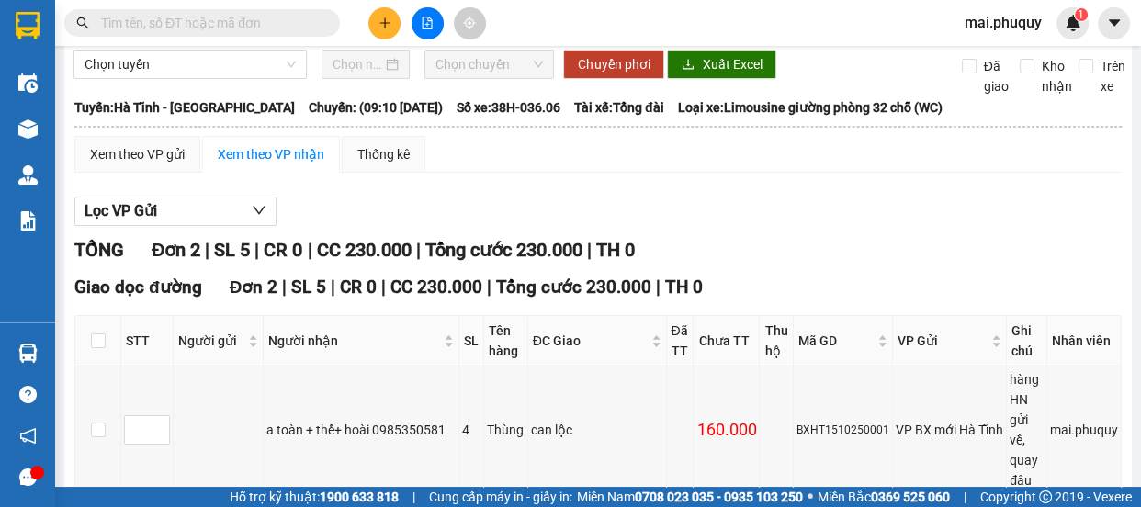
scroll to position [197, 0]
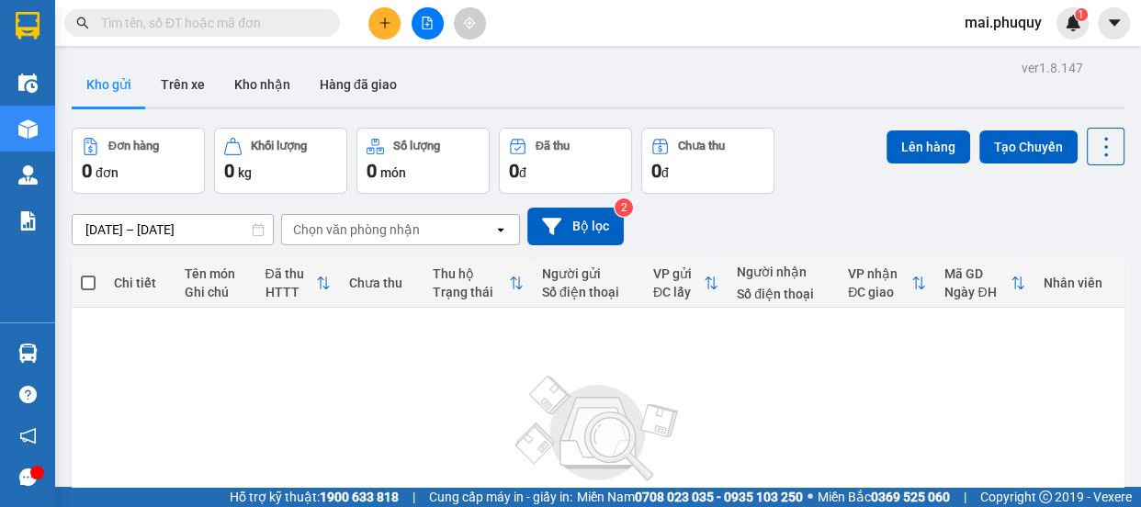
scroll to position [83, 0]
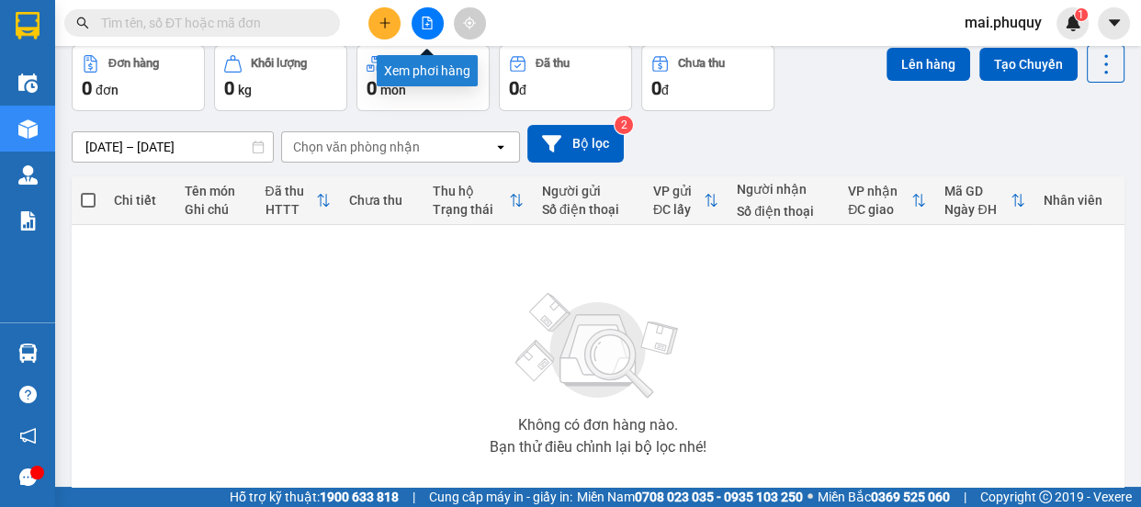
click at [425, 22] on icon "file-add" at bounding box center [427, 23] width 13 height 13
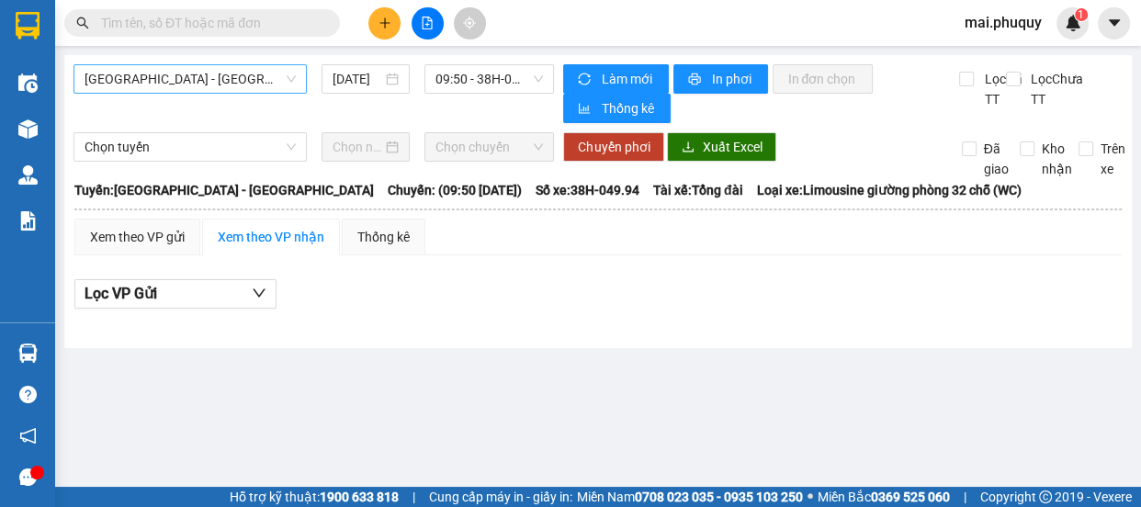
click at [181, 81] on span "[GEOGRAPHIC_DATA] - [GEOGRAPHIC_DATA]" at bounding box center [189, 79] width 211 height 28
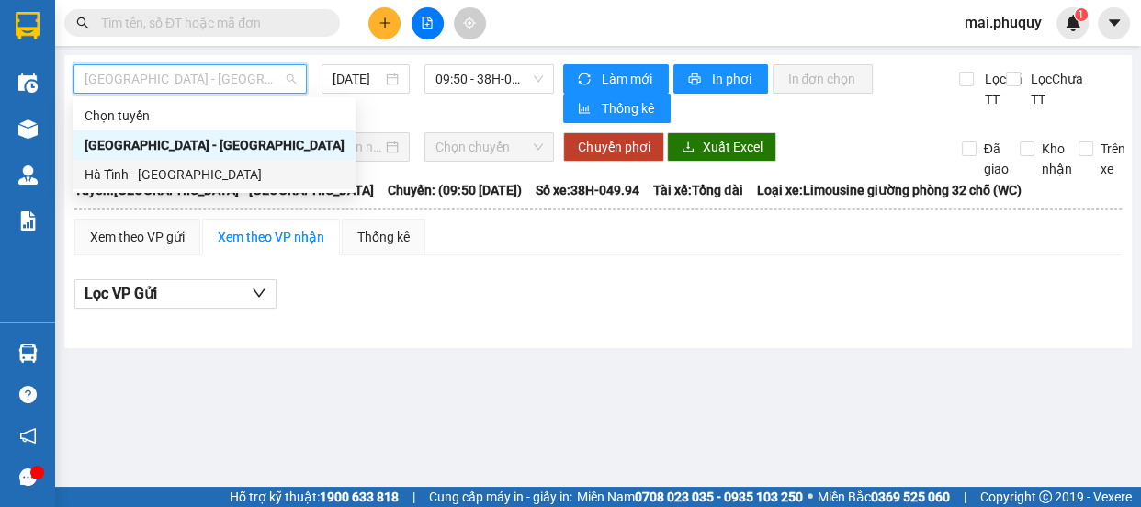
click at [136, 173] on div "Hà Tĩnh - [GEOGRAPHIC_DATA]" at bounding box center [214, 174] width 260 height 20
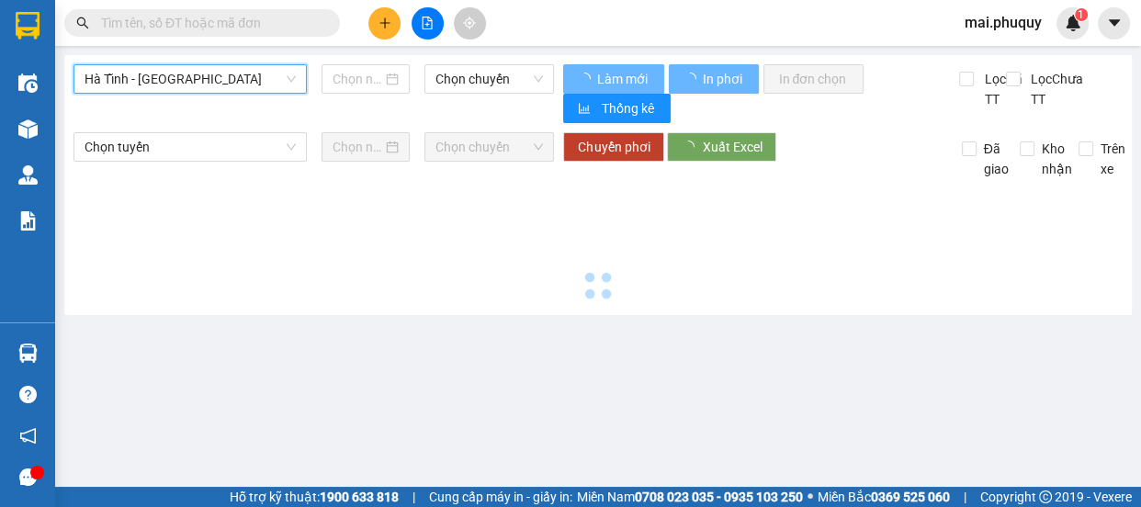
type input "[DATE]"
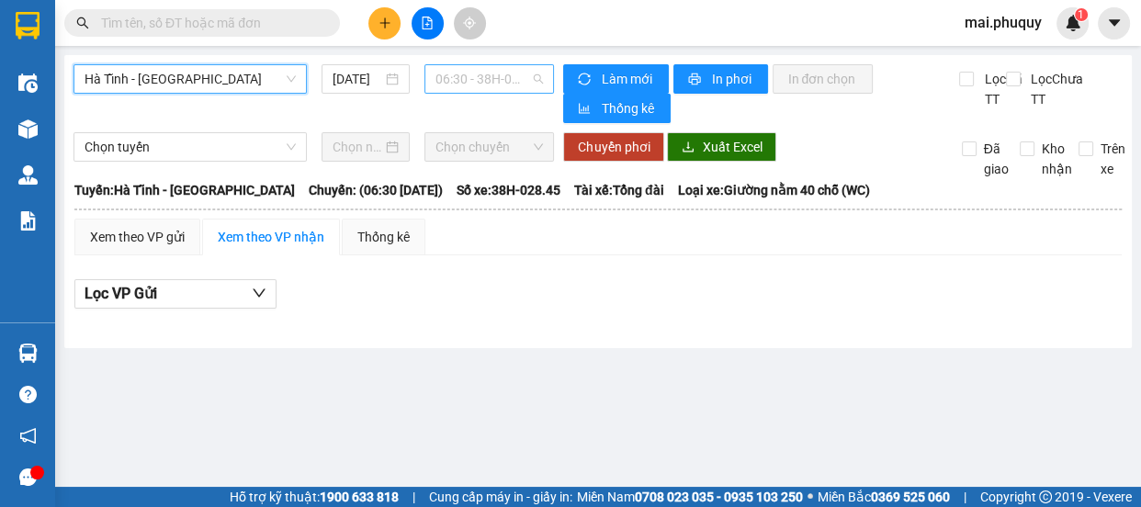
click at [471, 76] on span "06:30 - 38H-028.45 - (Đã hủy)" at bounding box center [488, 79] width 107 height 28
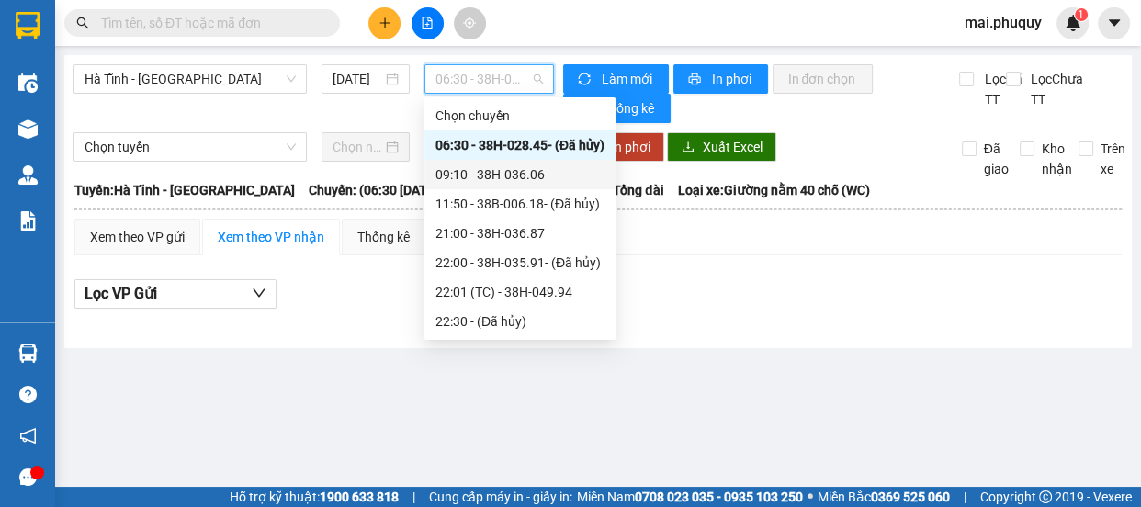
click at [468, 165] on div "09:10 - 38H-036.06" at bounding box center [519, 174] width 169 height 20
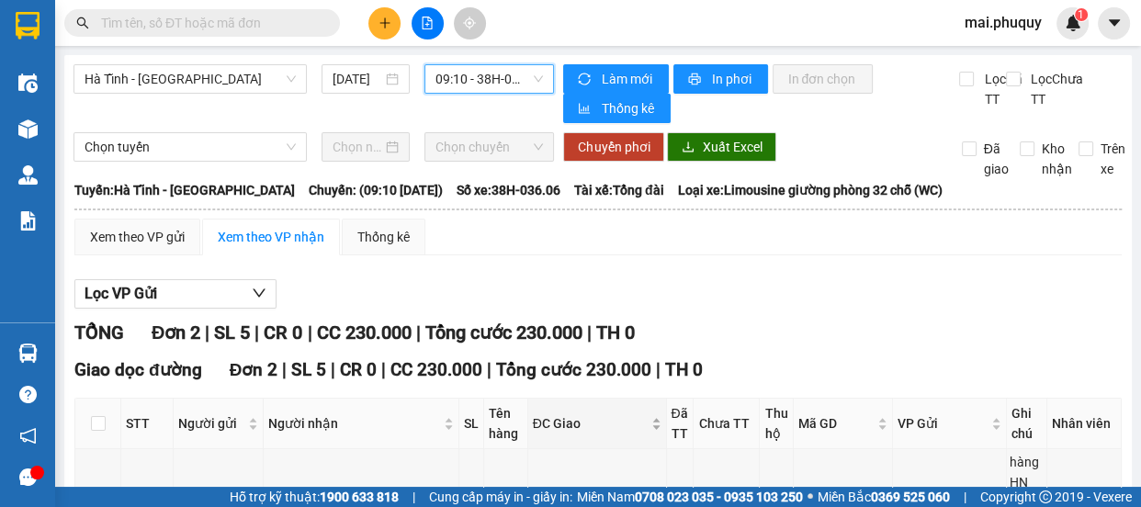
scroll to position [197, 0]
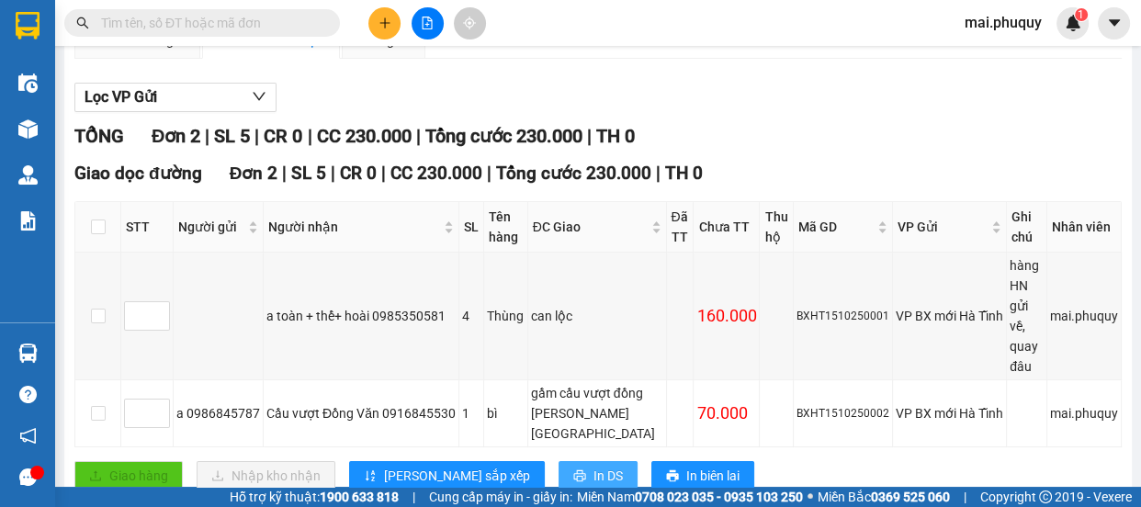
click at [593, 466] on span "In DS" at bounding box center [607, 476] width 29 height 20
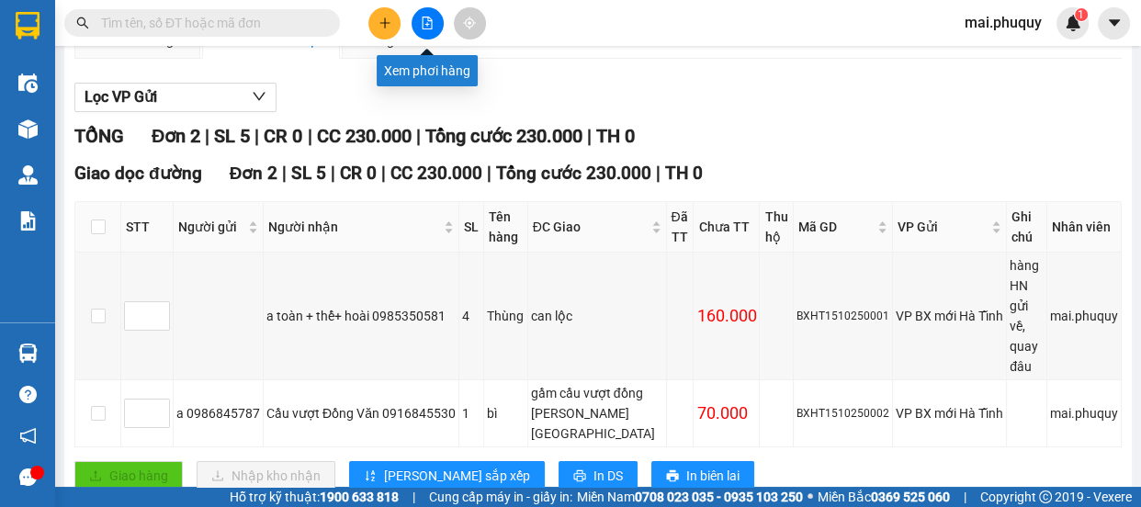
click at [426, 19] on icon "file-add" at bounding box center [427, 23] width 13 height 13
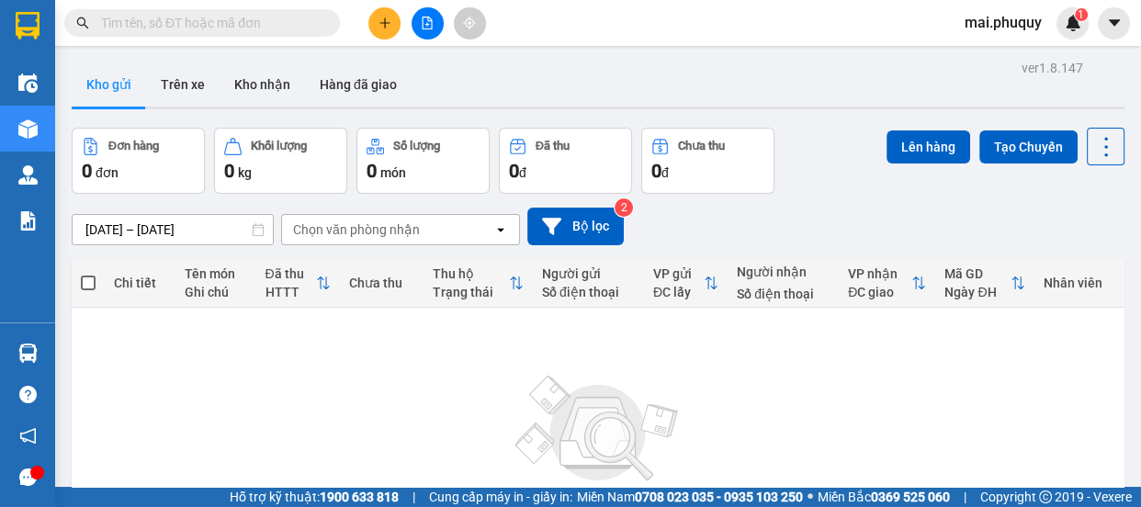
click at [427, 22] on icon "file-add" at bounding box center [427, 23] width 10 height 13
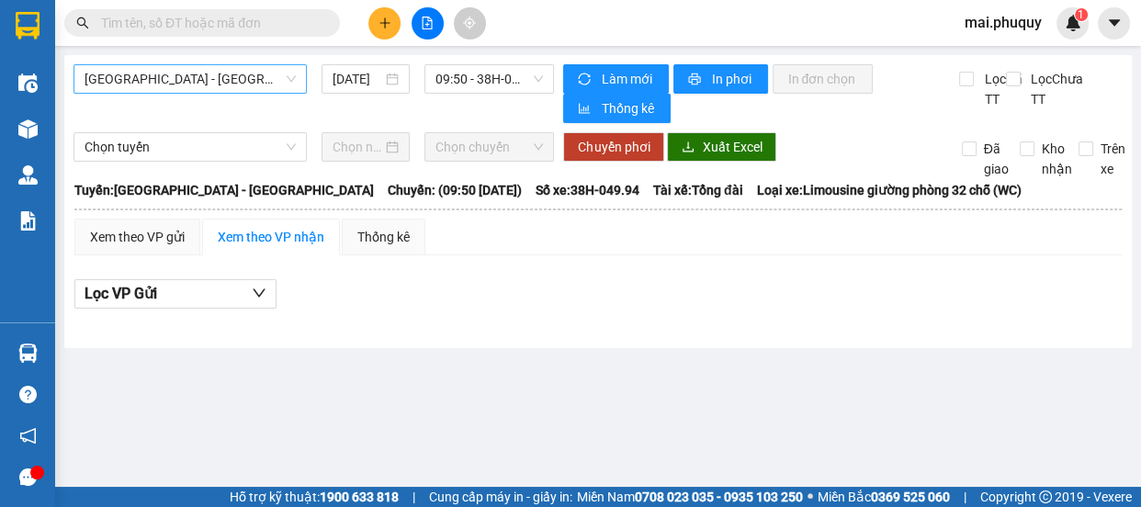
click at [142, 79] on span "[GEOGRAPHIC_DATA] - [GEOGRAPHIC_DATA]" at bounding box center [189, 79] width 211 height 28
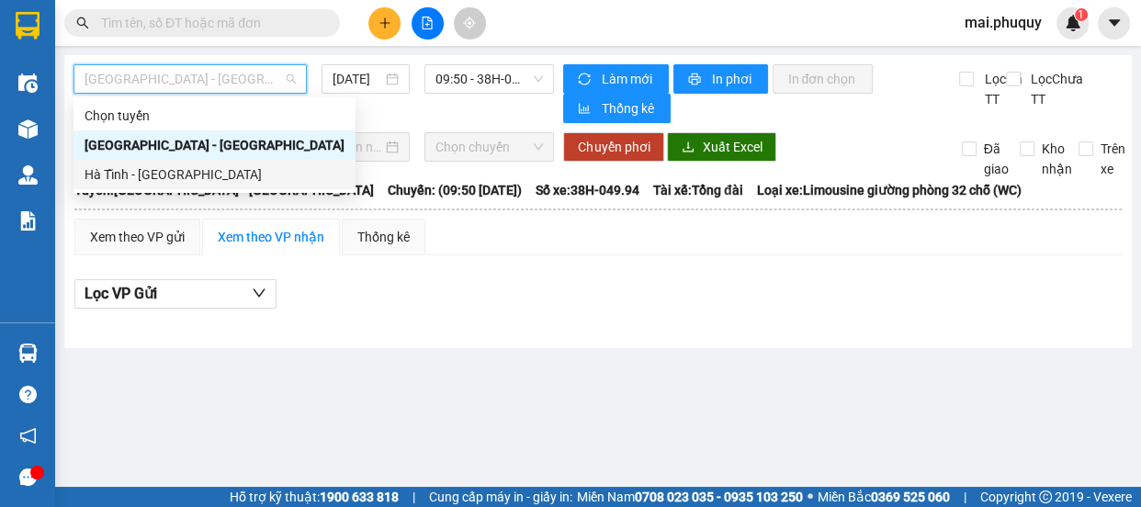
click at [110, 177] on div "Hà Tĩnh - [GEOGRAPHIC_DATA]" at bounding box center [214, 174] width 260 height 20
type input "[DATE]"
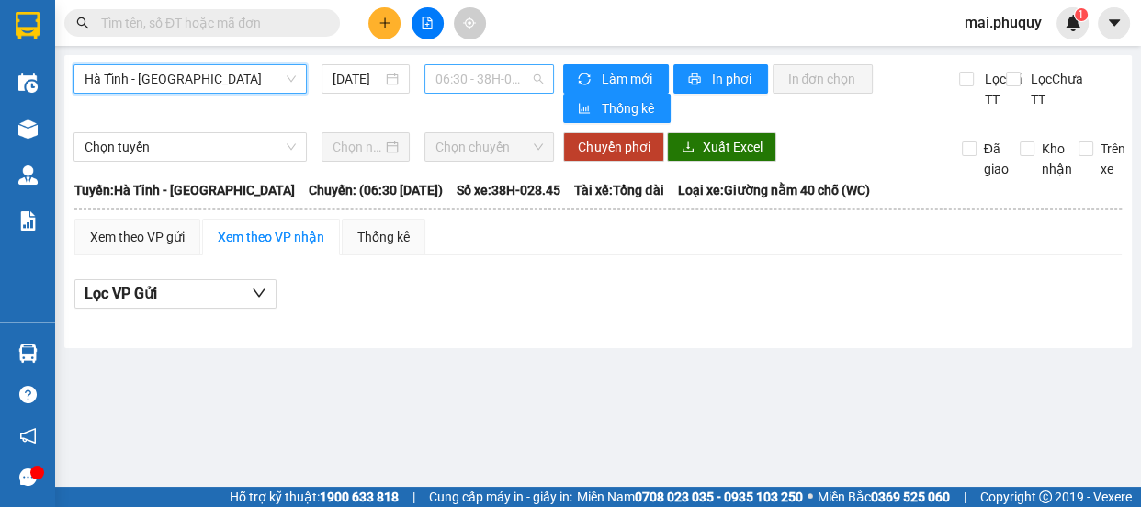
click at [478, 83] on span "06:30 - 38H-028.45 - (Đã hủy)" at bounding box center [488, 79] width 107 height 28
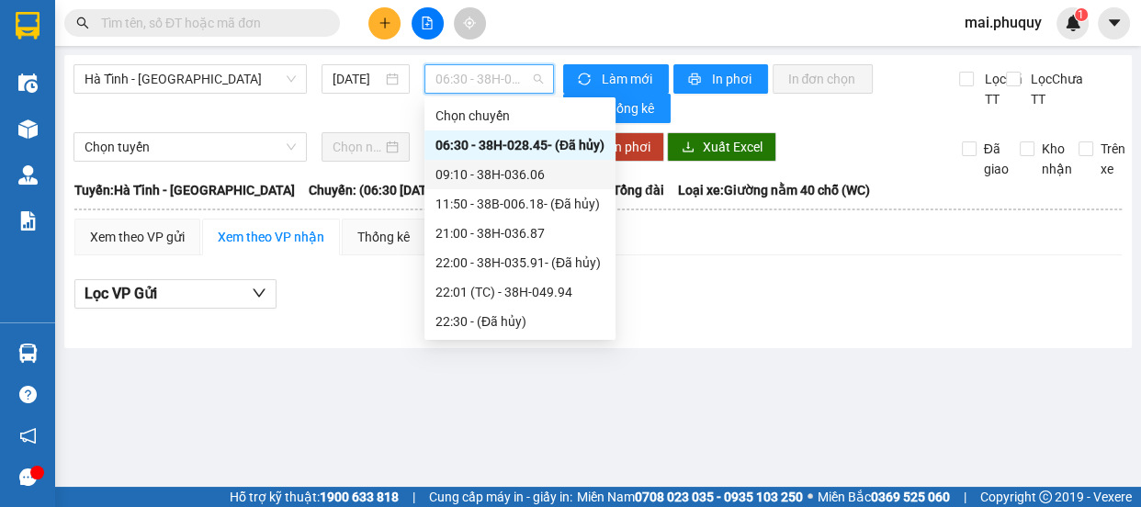
click at [501, 173] on div "09:10 - 38H-036.06" at bounding box center [519, 174] width 169 height 20
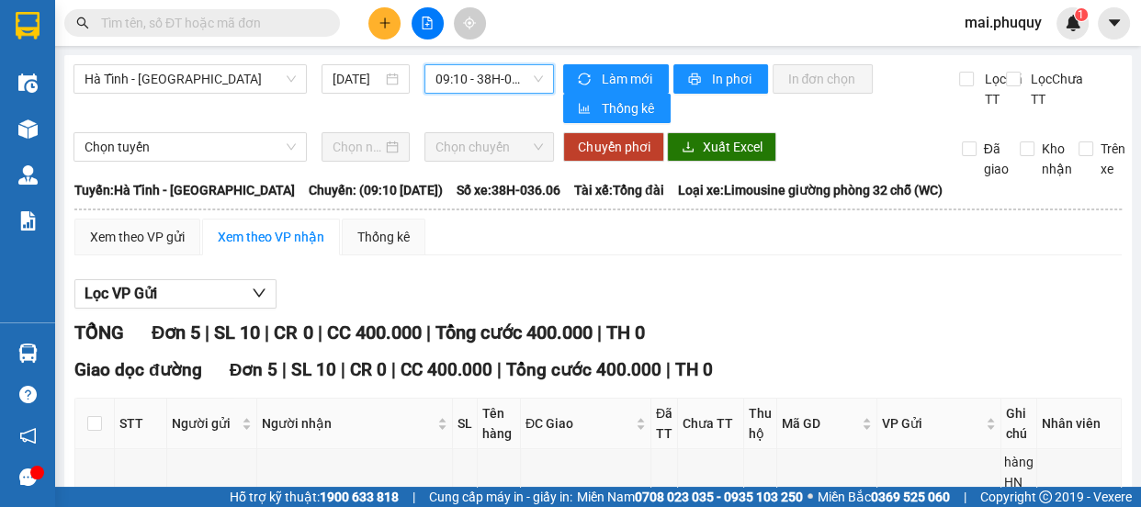
scroll to position [314, 0]
